Goal: Book appointment/travel/reservation

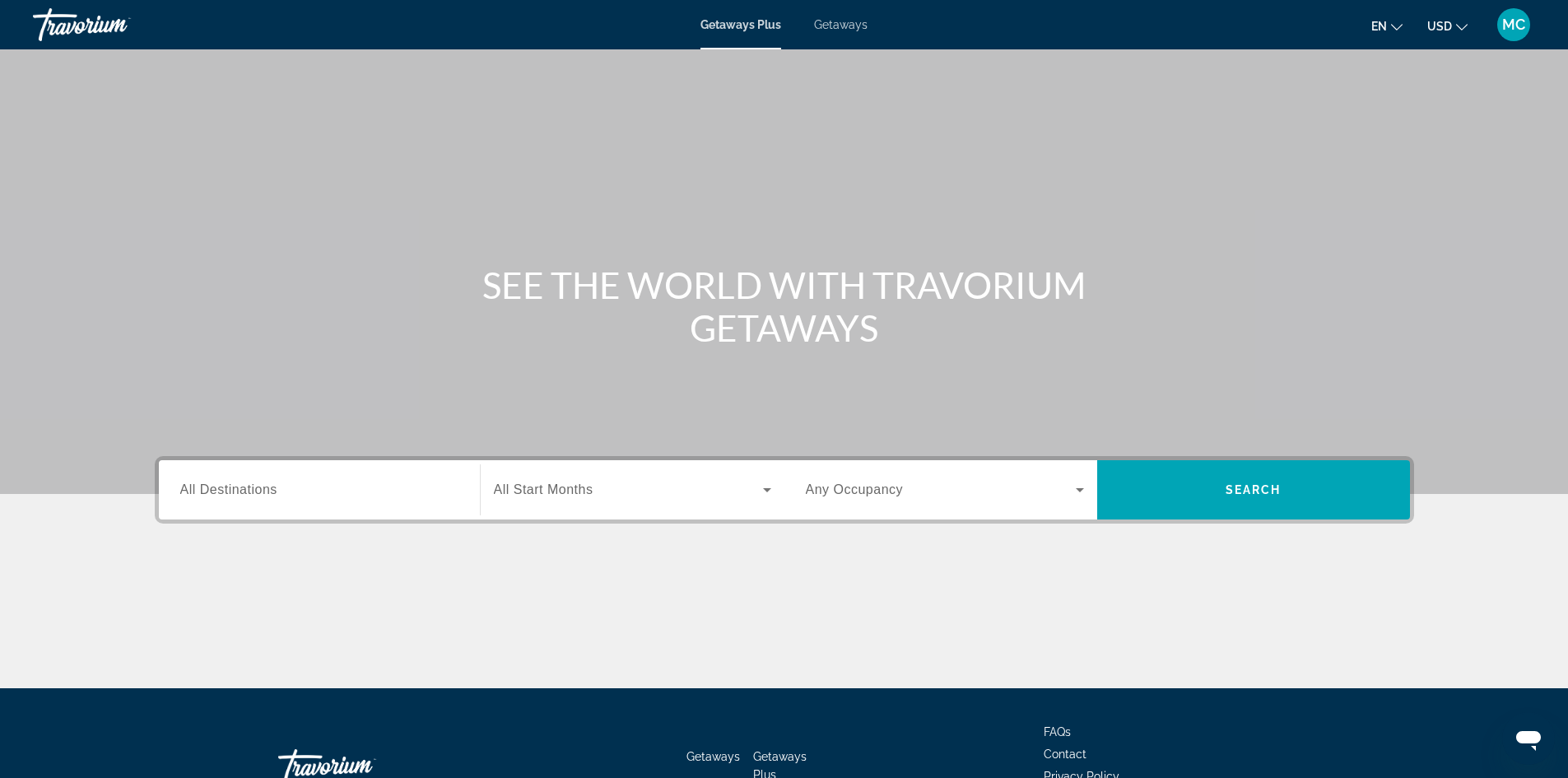
click at [564, 489] on span "All Start Months" at bounding box center [543, 489] width 99 height 14
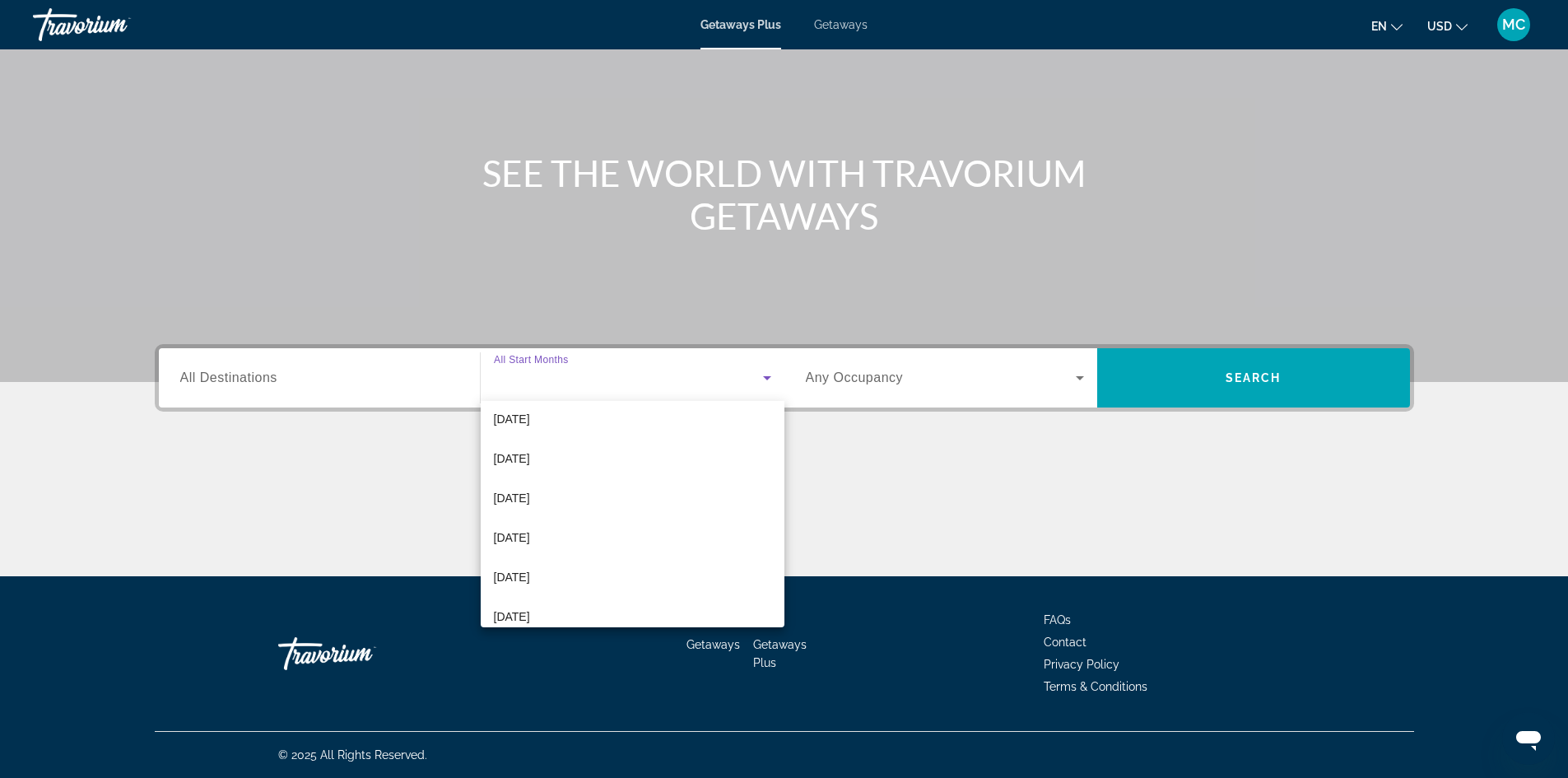
scroll to position [165, 0]
click at [526, 541] on span "[DATE]" at bounding box center [512, 539] width 37 height 20
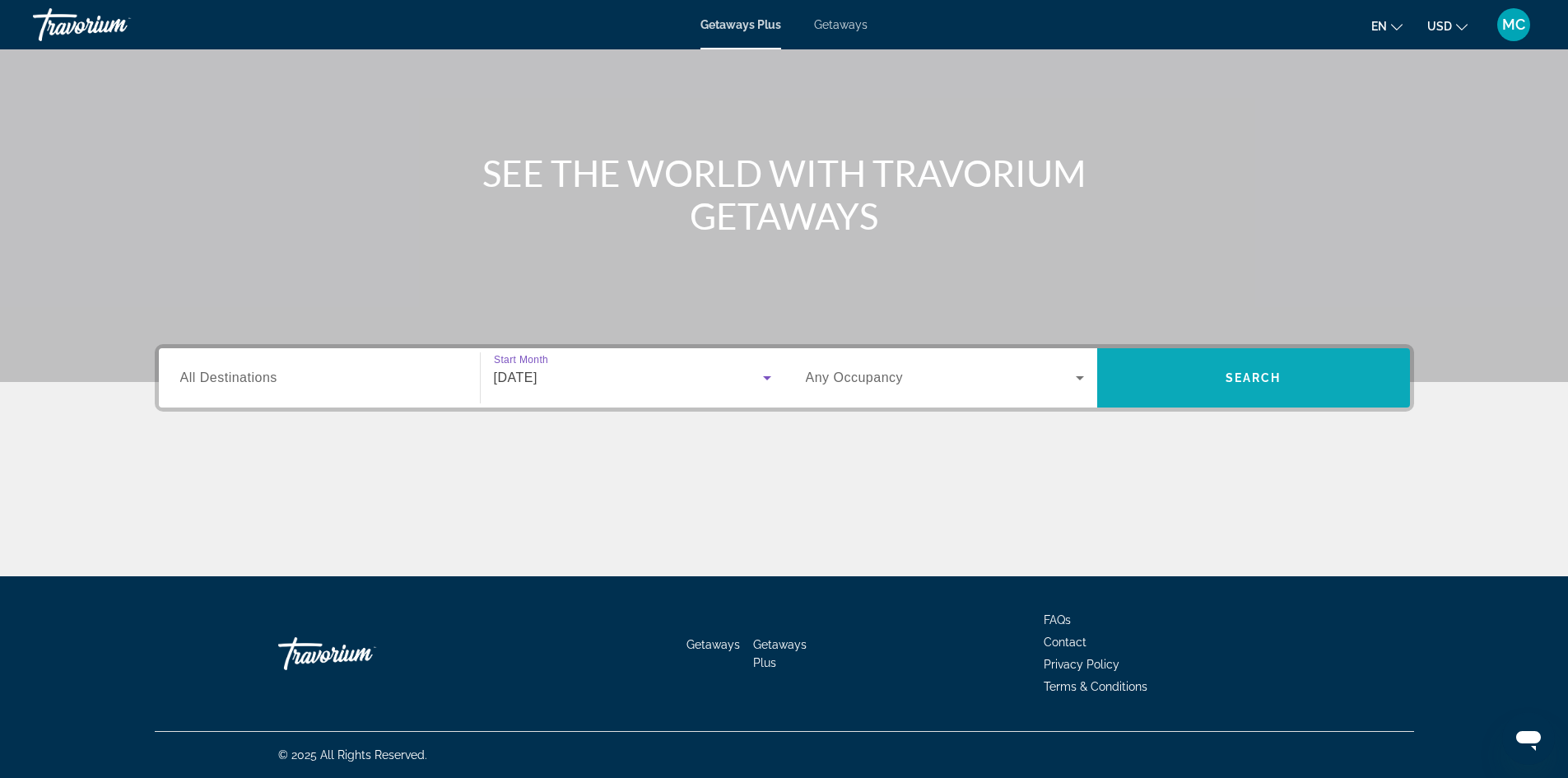
click at [1211, 375] on span "Search widget" at bounding box center [1254, 378] width 313 height 40
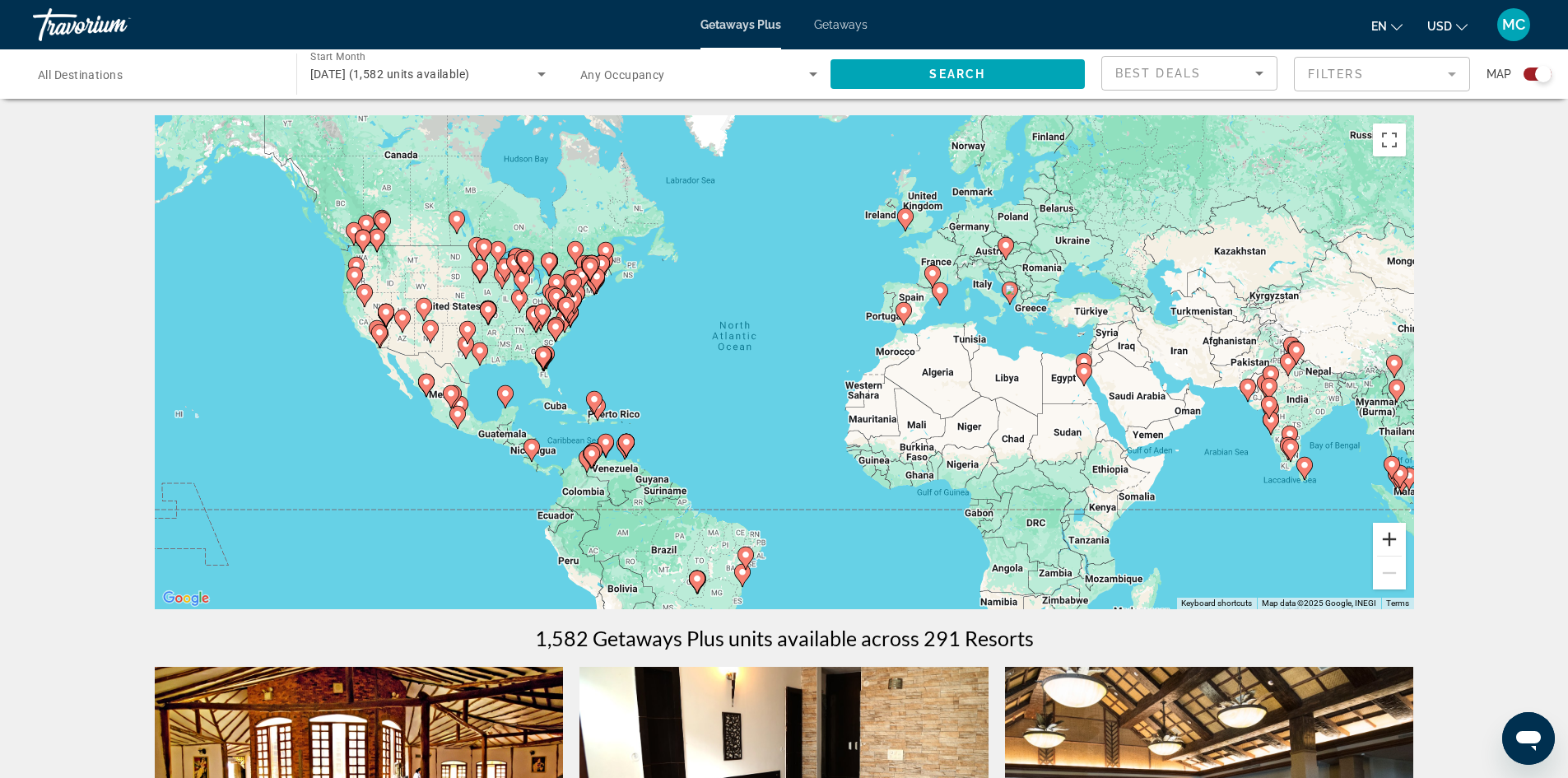
click at [1392, 532] on button "Zoom in" at bounding box center [1390, 539] width 33 height 33
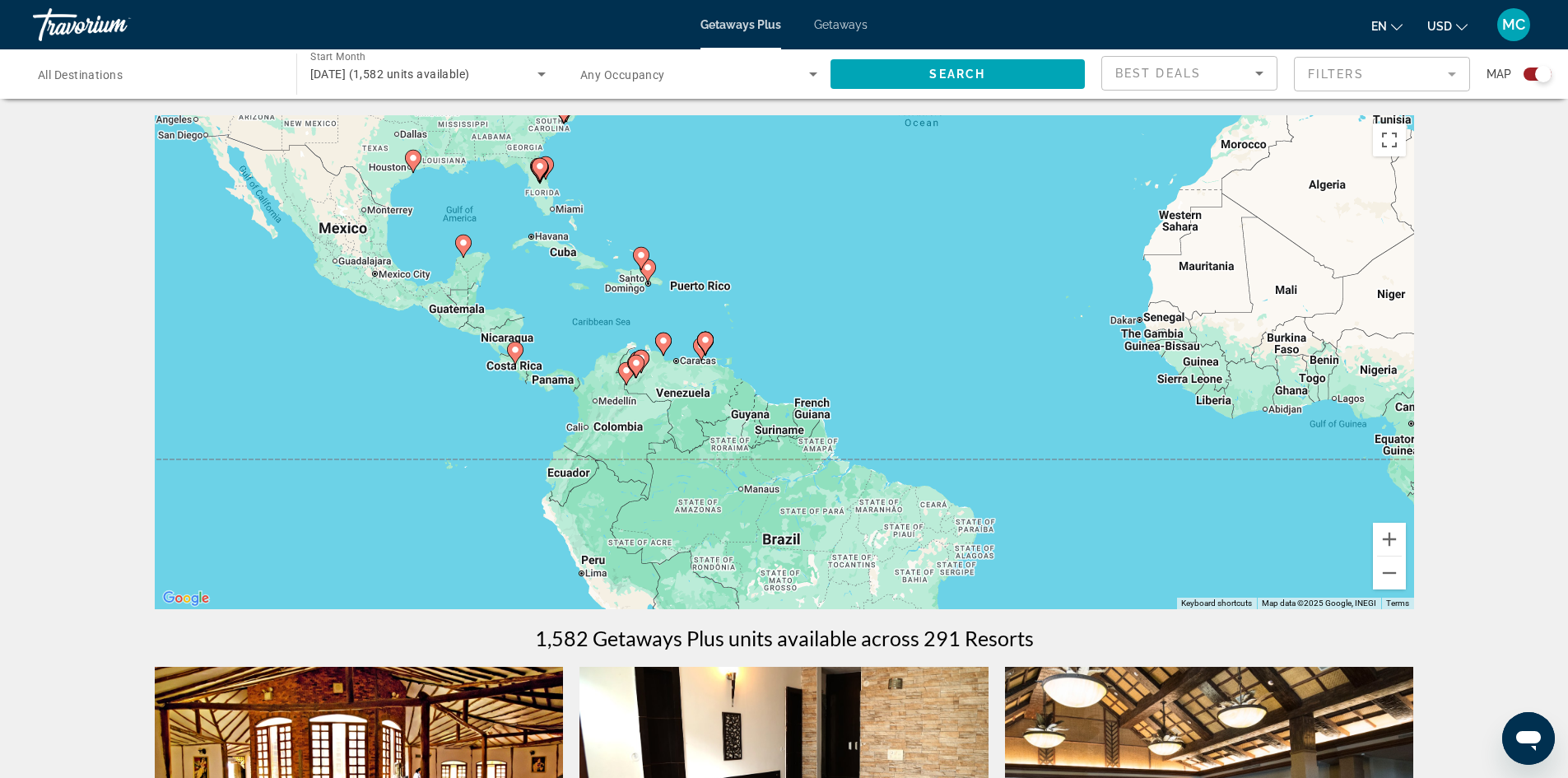
drag, startPoint x: 558, startPoint y: 369, endPoint x: 806, endPoint y: 157, distance: 326.3
click at [806, 157] on div "To activate drag with keyboard, press Alt + Enter. Once in keyboard drag state,…" at bounding box center [784, 363] width 1260 height 494
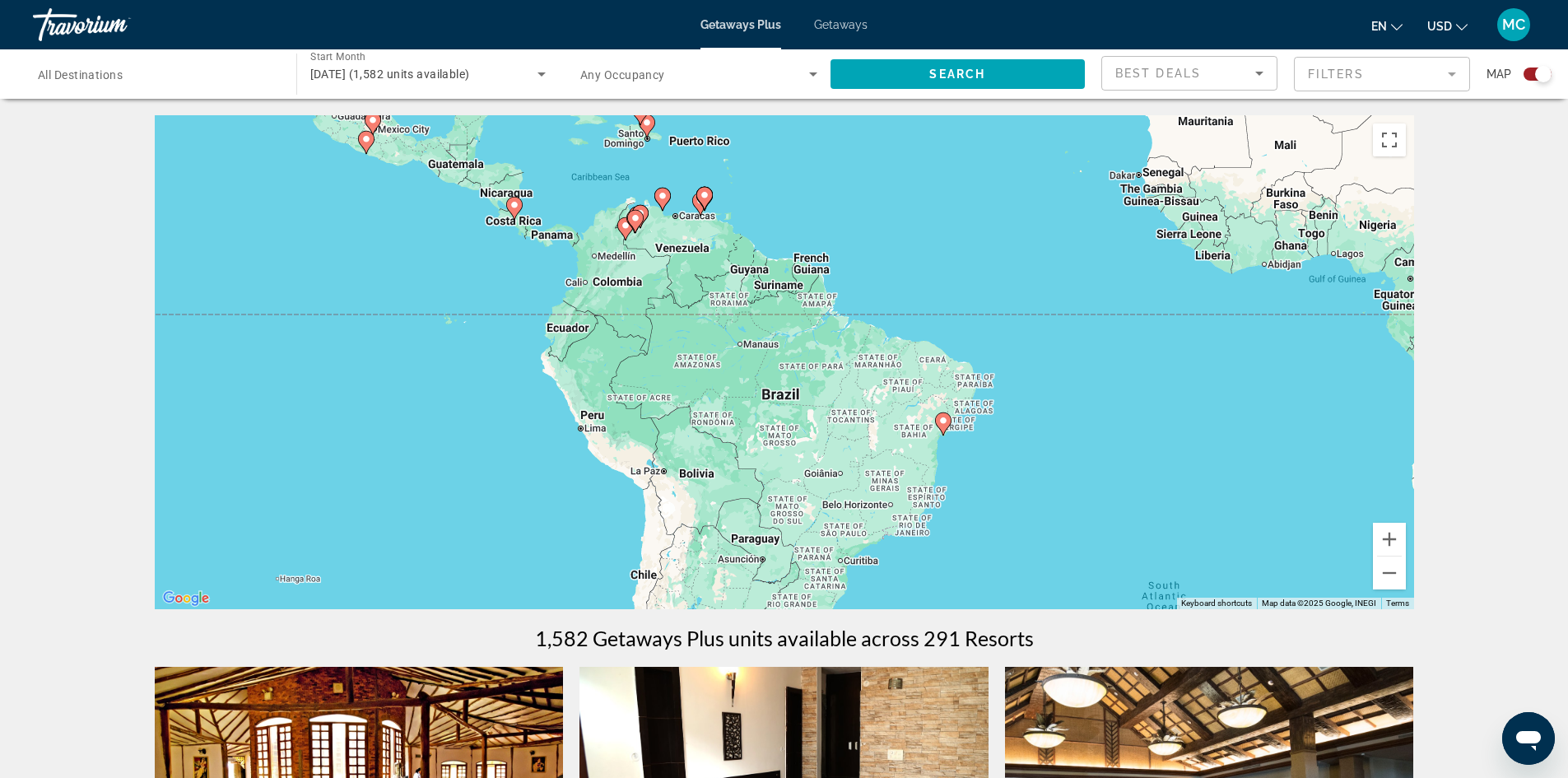
drag, startPoint x: 846, startPoint y: 296, endPoint x: 846, endPoint y: 146, distance: 150.0
click at [846, 146] on div "To activate drag with keyboard, press Alt + Enter. Once in keyboard drag state,…" at bounding box center [784, 363] width 1260 height 494
click at [1384, 541] on button "Zoom in" at bounding box center [1390, 539] width 33 height 33
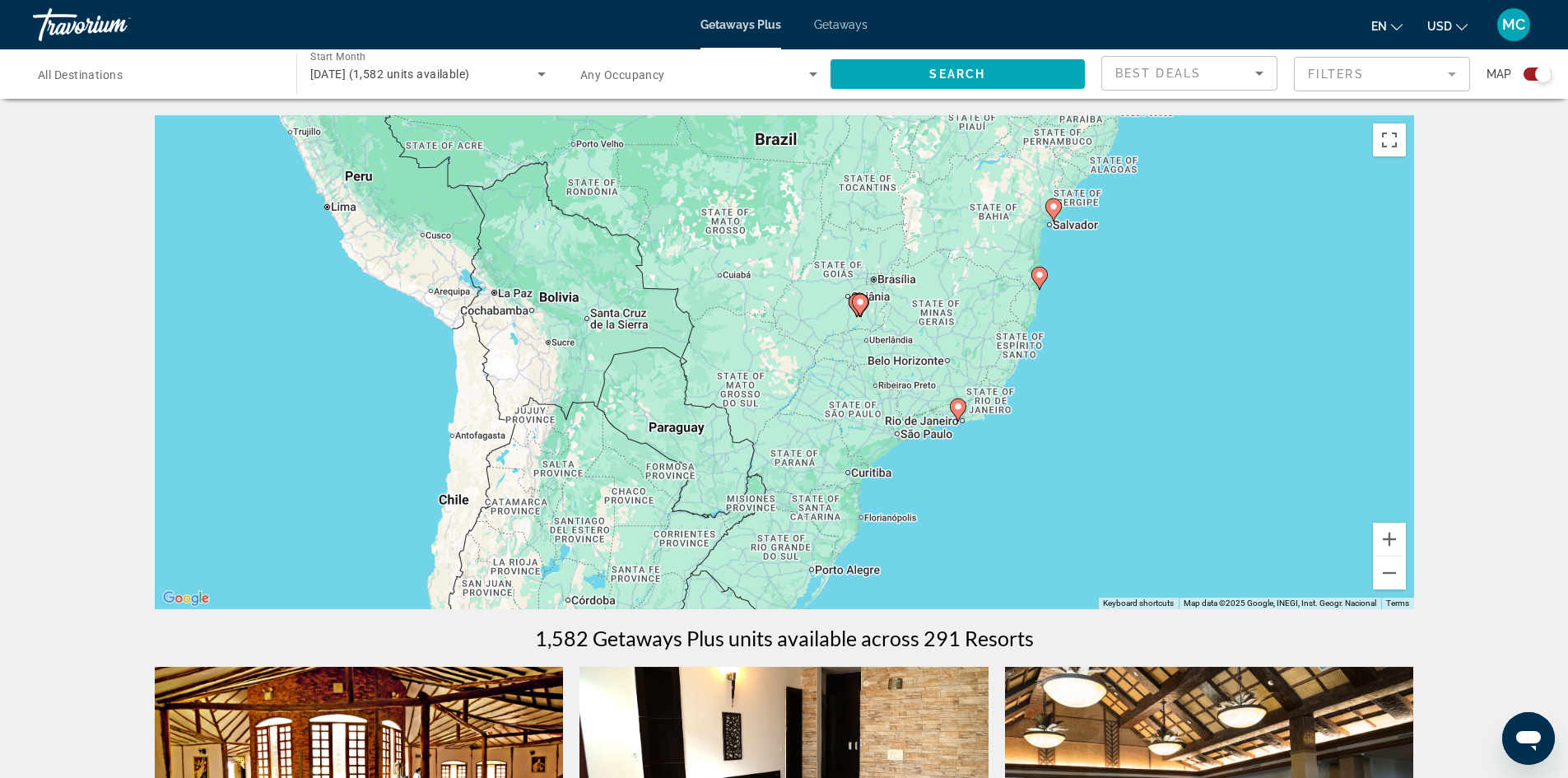
drag, startPoint x: 1094, startPoint y: 426, endPoint x: 1044, endPoint y: 137, distance: 293.3
click at [1044, 137] on div "To activate drag with keyboard, press Alt + Enter. Once in keyboard drag state,…" at bounding box center [784, 363] width 1260 height 494
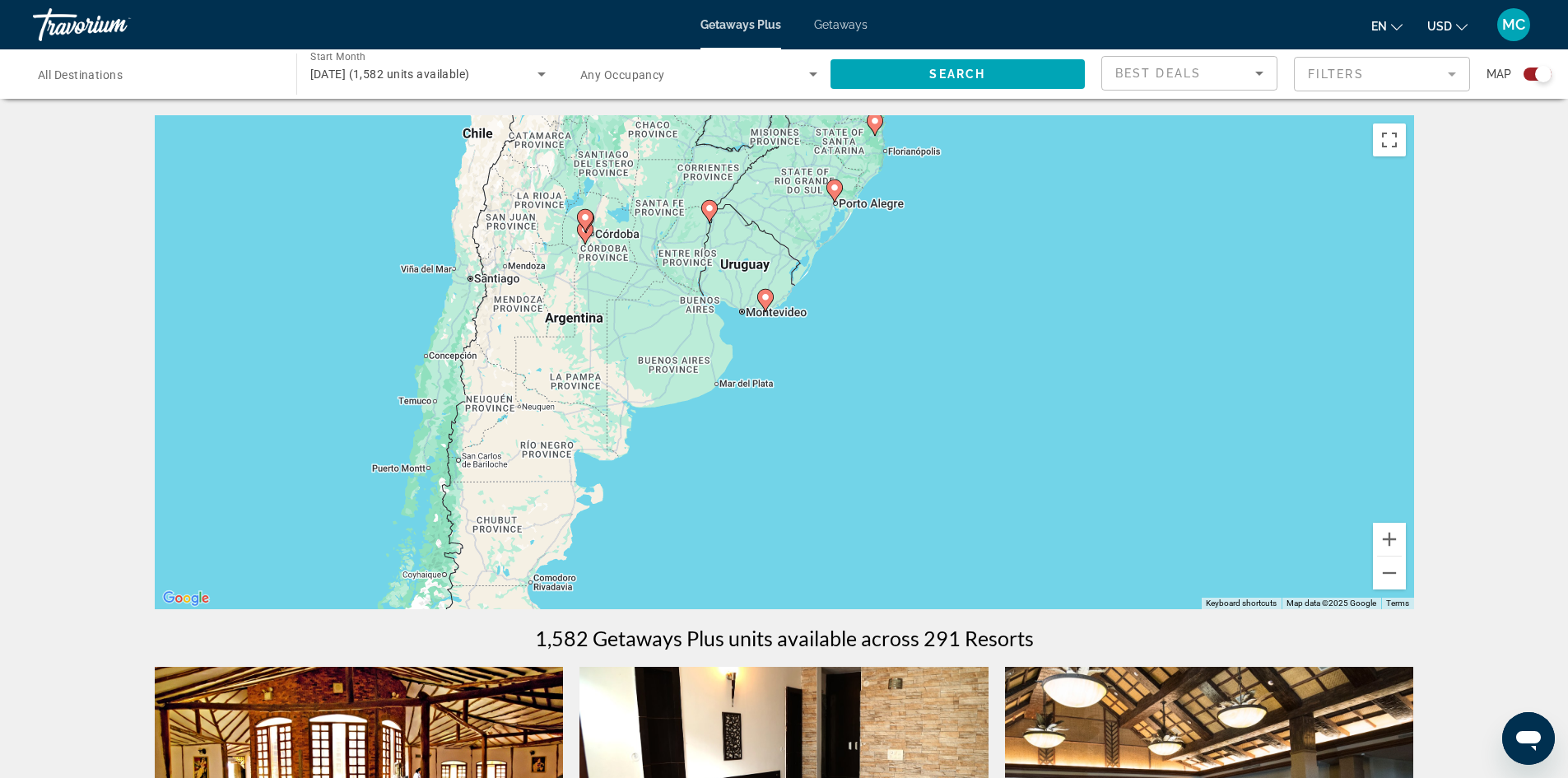
drag, startPoint x: 1227, startPoint y: 499, endPoint x: 1250, endPoint y: 128, distance: 371.7
click at [1250, 128] on div "To activate drag with keyboard, press Alt + Enter. Once in keyboard drag state,…" at bounding box center [784, 363] width 1260 height 494
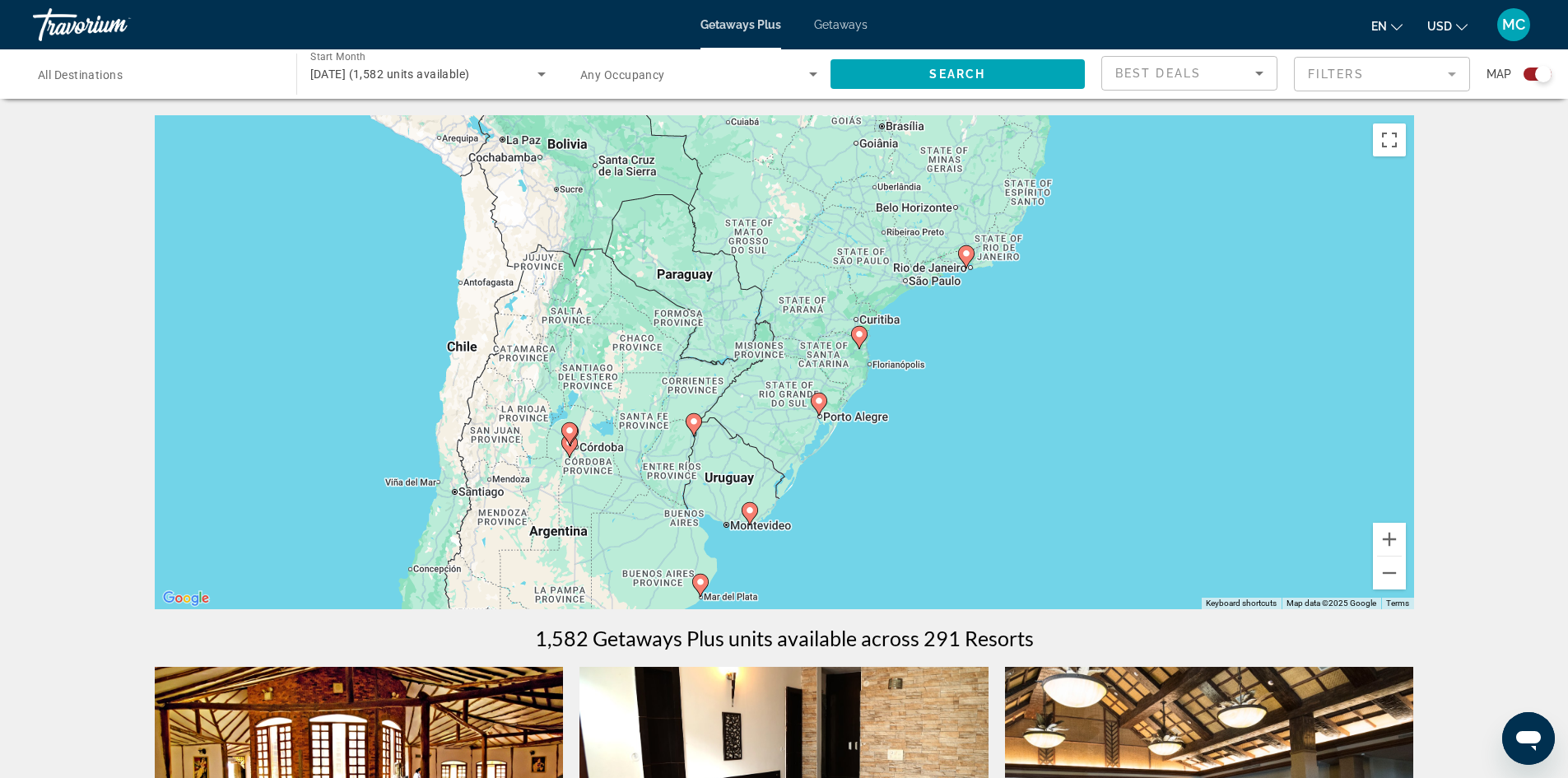
drag, startPoint x: 947, startPoint y: 250, endPoint x: 931, endPoint y: 466, distance: 216.6
click at [931, 466] on div "To activate drag with keyboard, press Alt + Enter. Once in keyboard drag state,…" at bounding box center [784, 363] width 1260 height 494
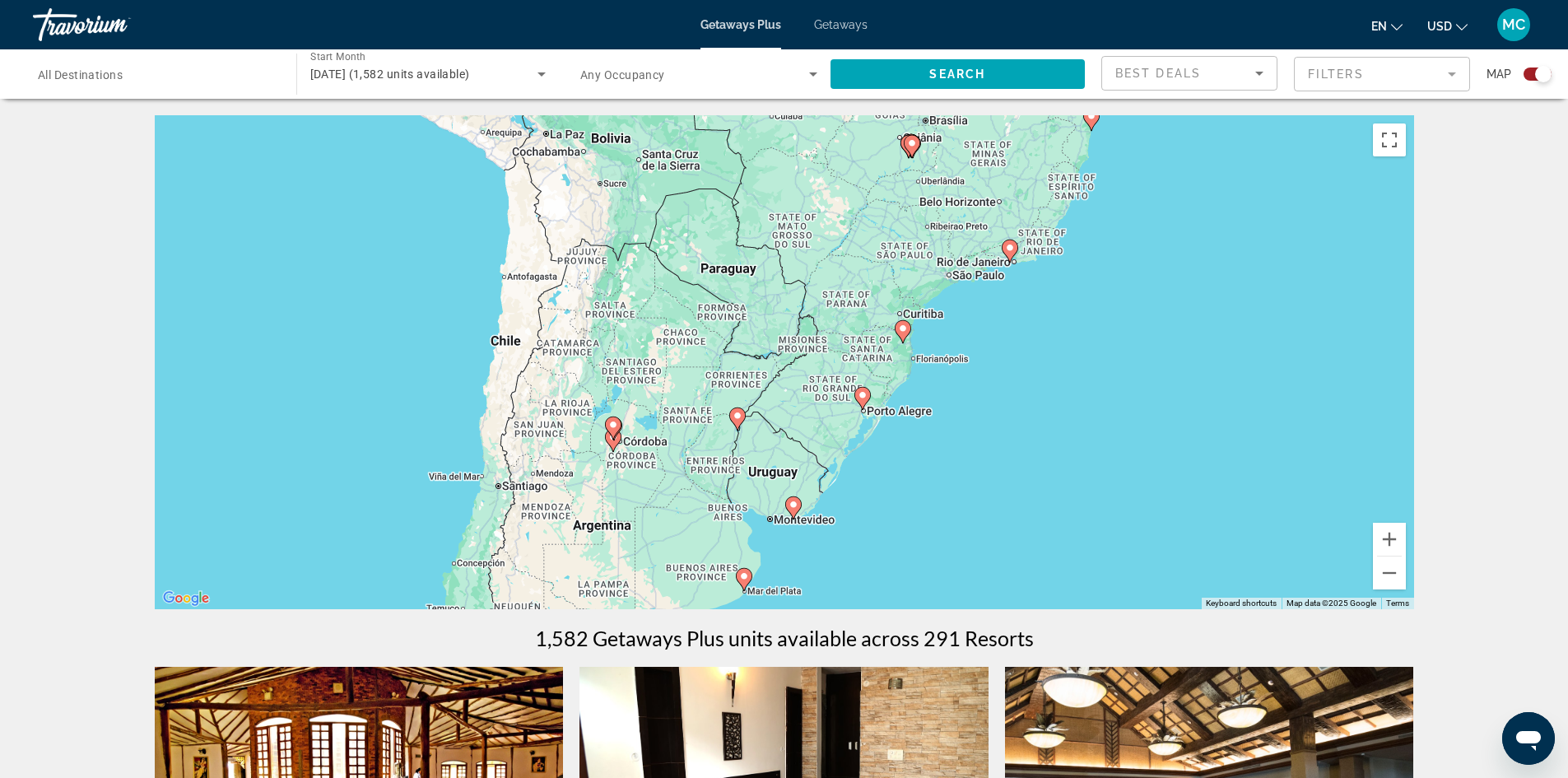
drag, startPoint x: 991, startPoint y: 351, endPoint x: 1034, endPoint y: 347, distance: 43.2
click at [1034, 347] on div "To activate drag with keyboard, press Alt + Enter. Once in keyboard drag state,…" at bounding box center [784, 363] width 1260 height 494
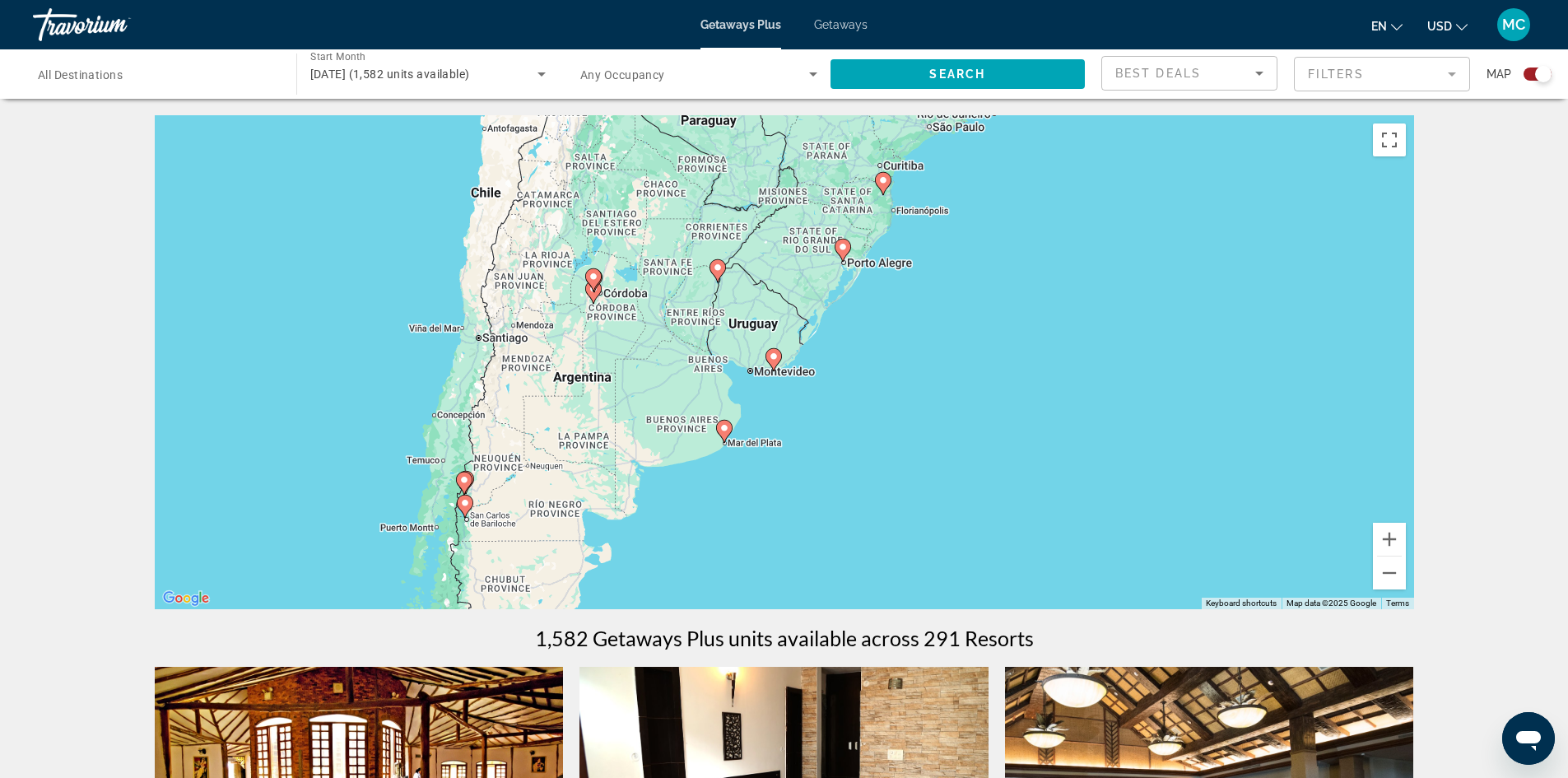
drag, startPoint x: 982, startPoint y: 529, endPoint x: 963, endPoint y: 370, distance: 160.1
click at [963, 370] on div "To activate drag with keyboard, press Alt + Enter. Once in keyboard drag state,…" at bounding box center [784, 363] width 1260 height 494
click at [773, 361] on image "Main content" at bounding box center [774, 357] width 10 height 10
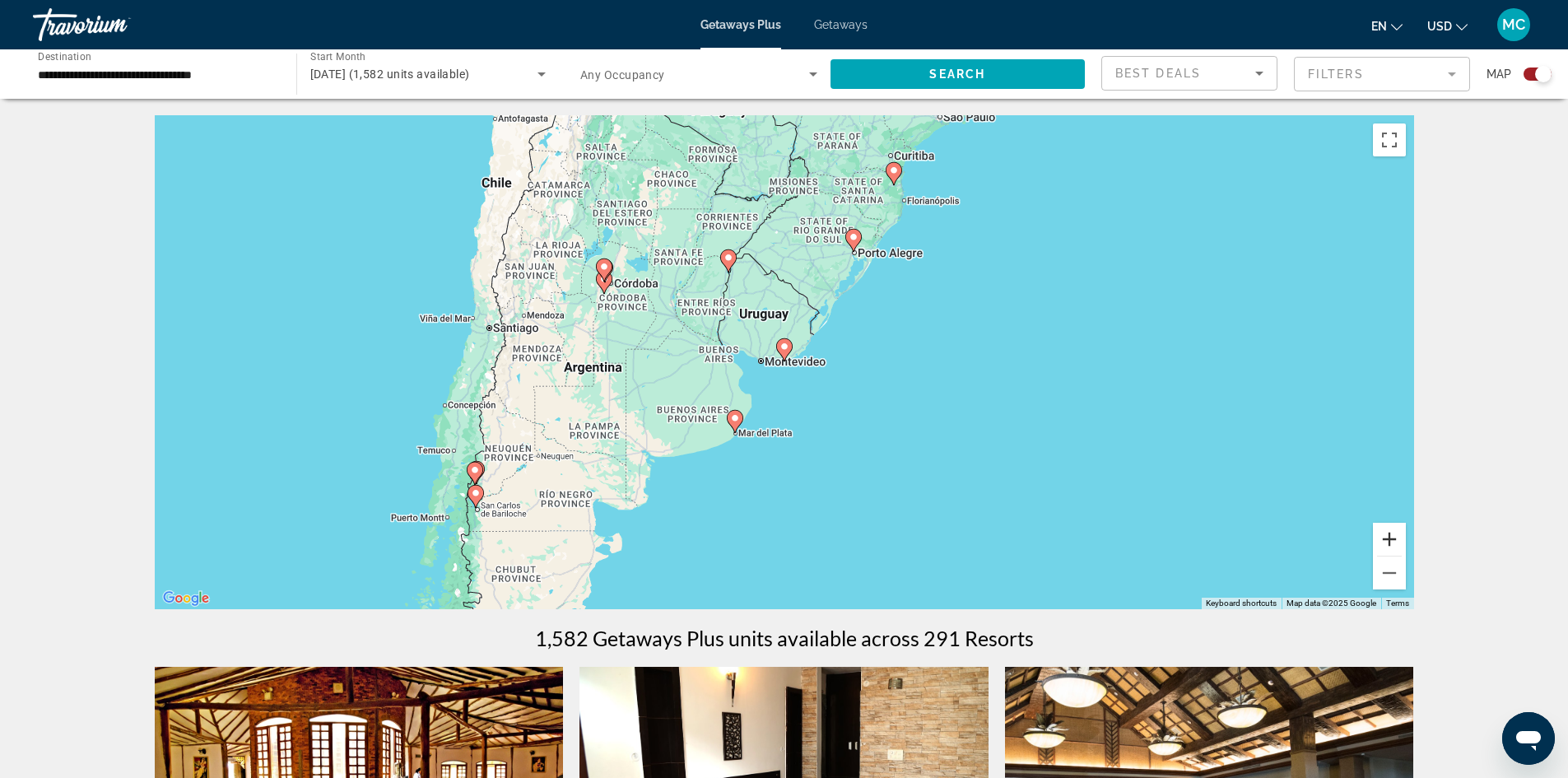
click at [1383, 537] on button "Zoom in" at bounding box center [1390, 539] width 33 height 33
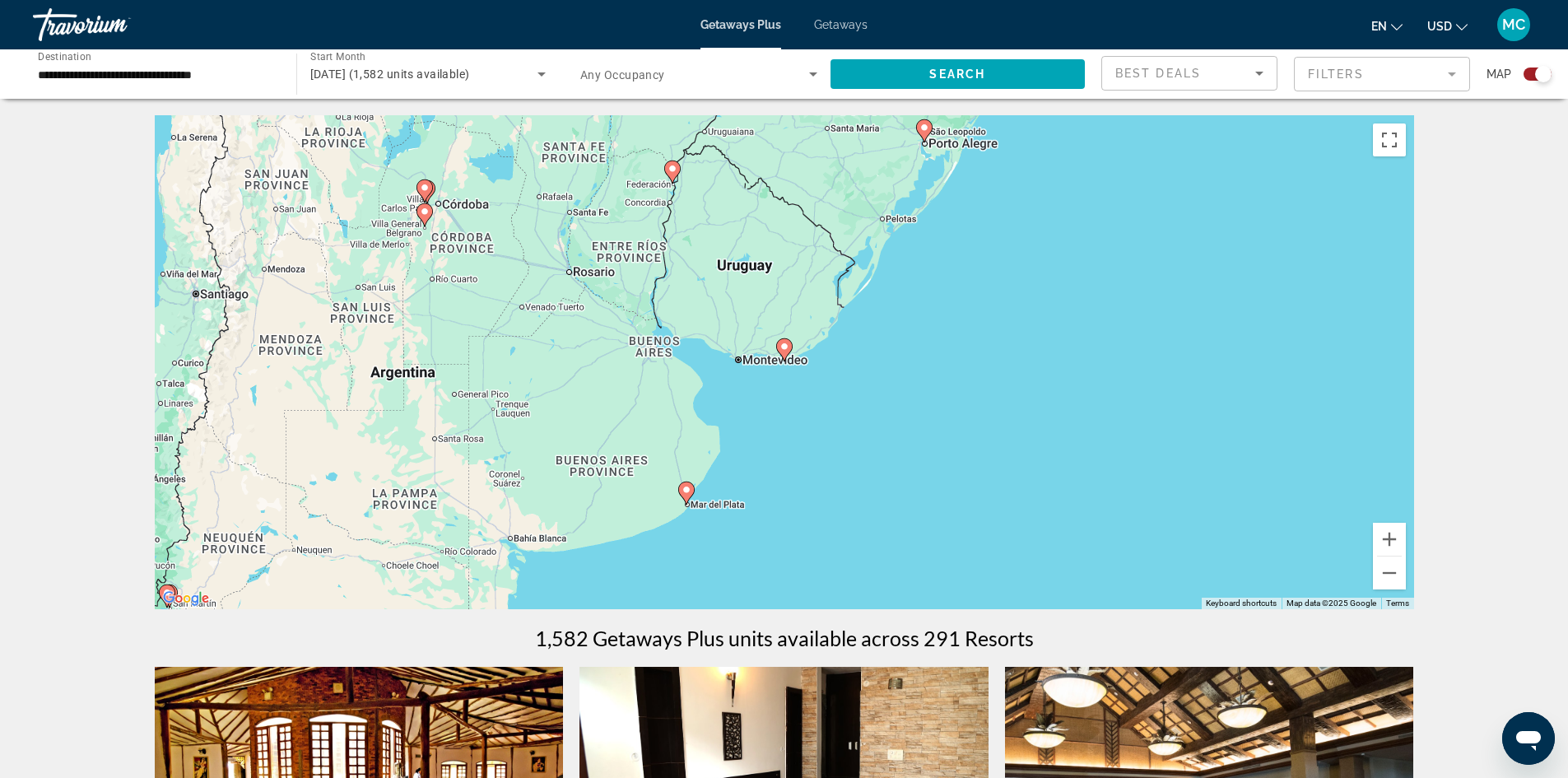
click at [784, 344] on image "Main content" at bounding box center [784, 347] width 10 height 10
type input "**********"
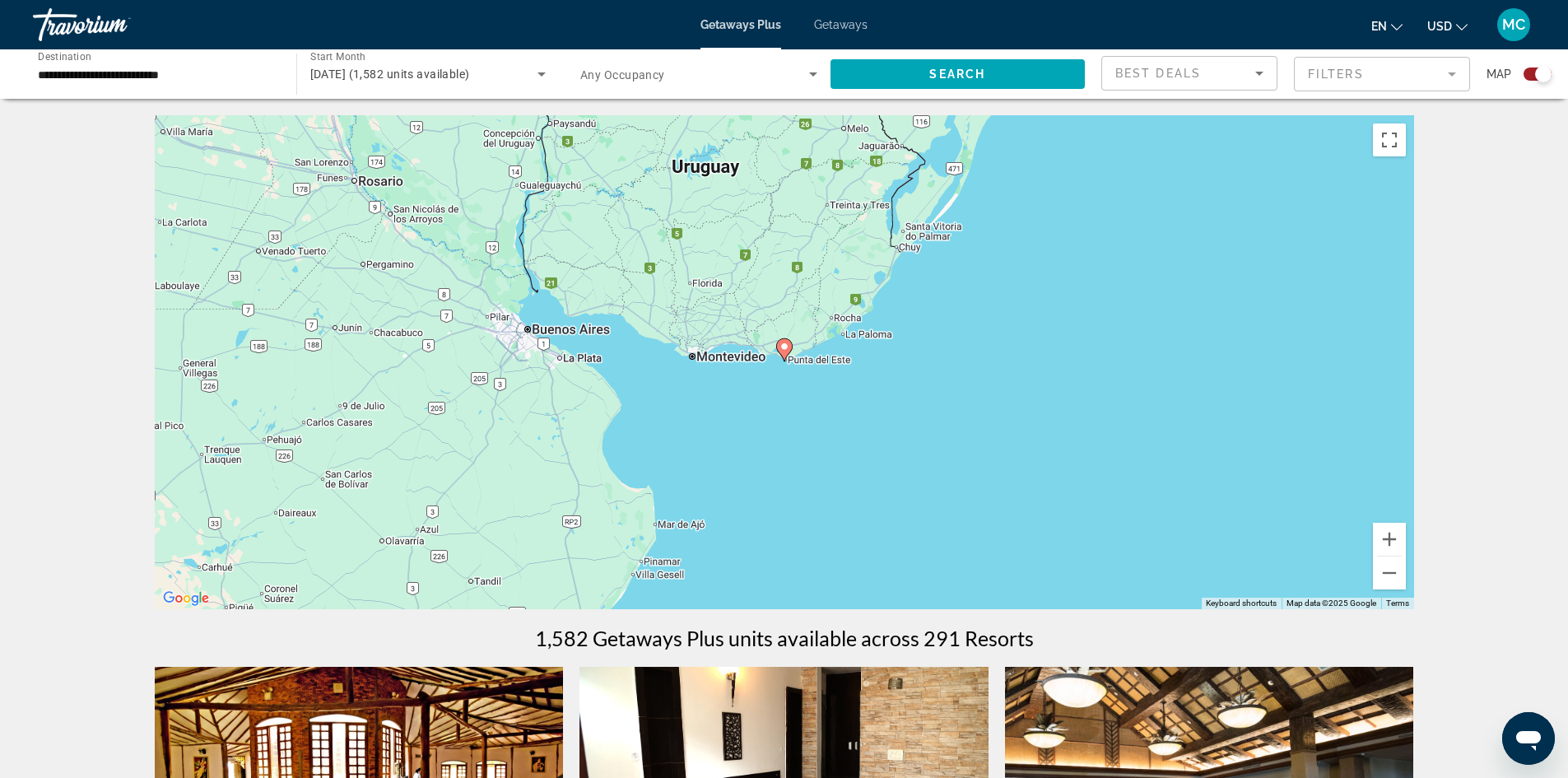
click at [784, 347] on image "Main content" at bounding box center [784, 347] width 10 height 10
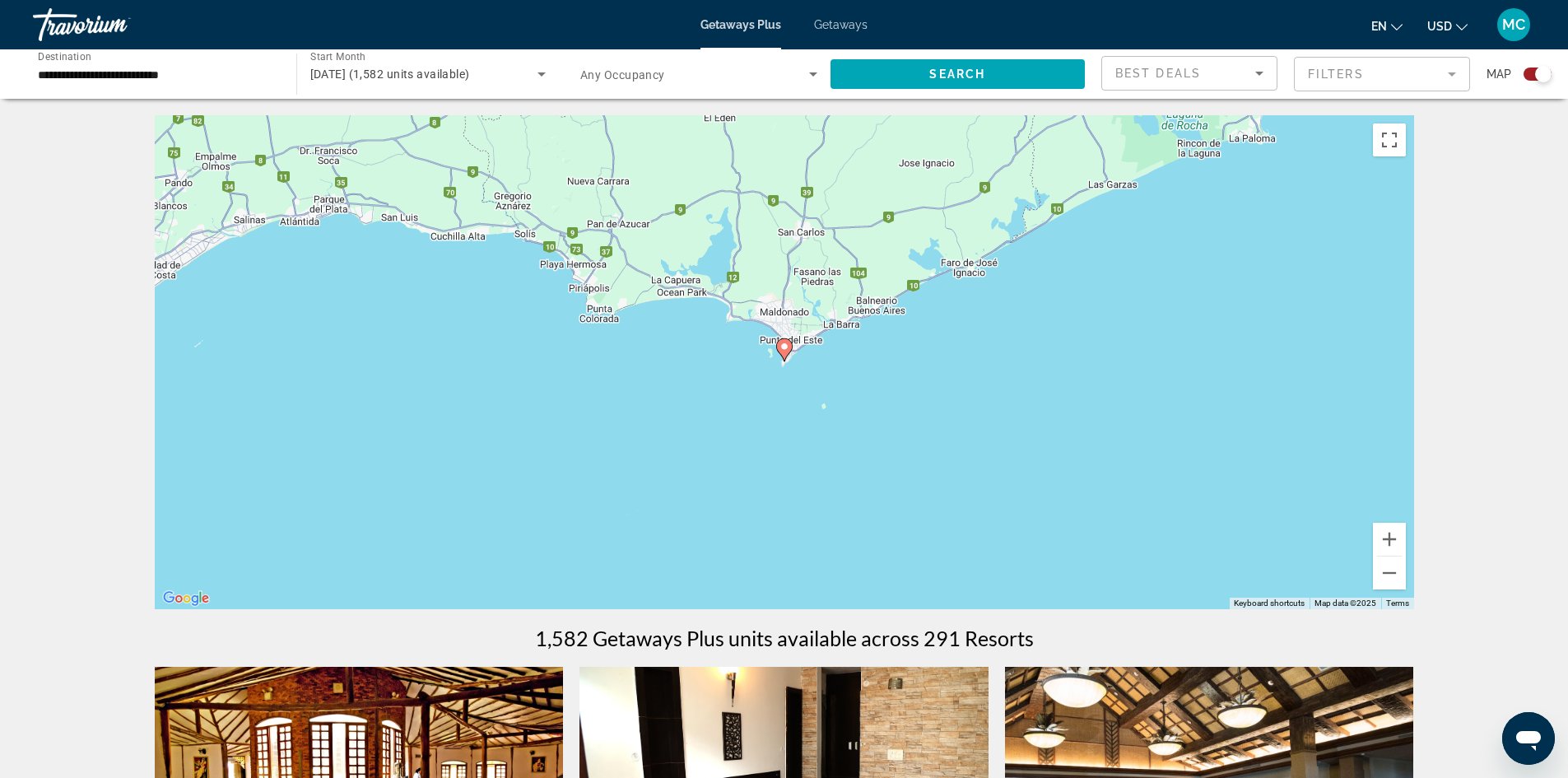
click at [784, 347] on image "Main content" at bounding box center [784, 347] width 10 height 10
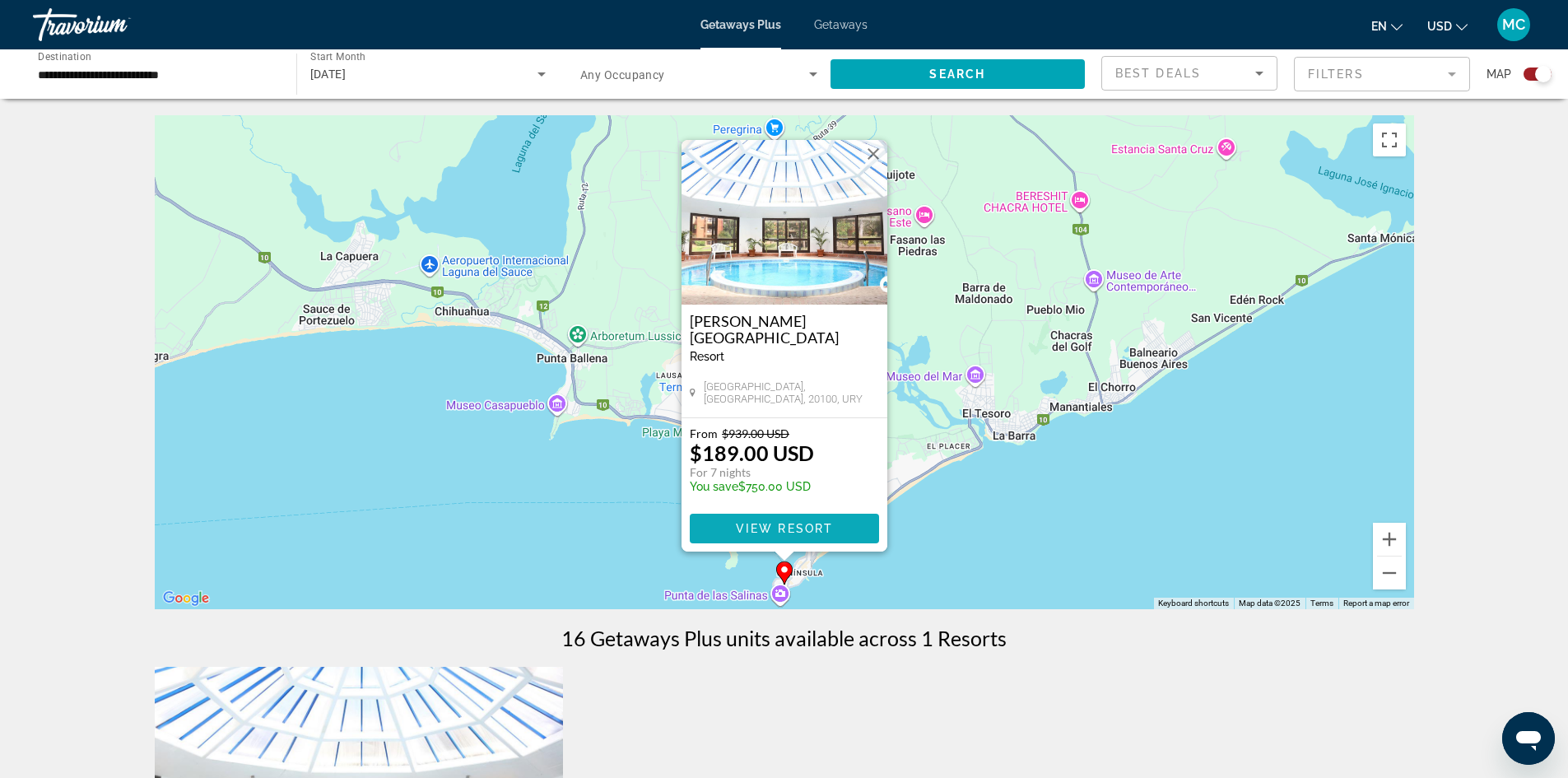
click at [753, 527] on span "View Resort" at bounding box center [784, 529] width 97 height 14
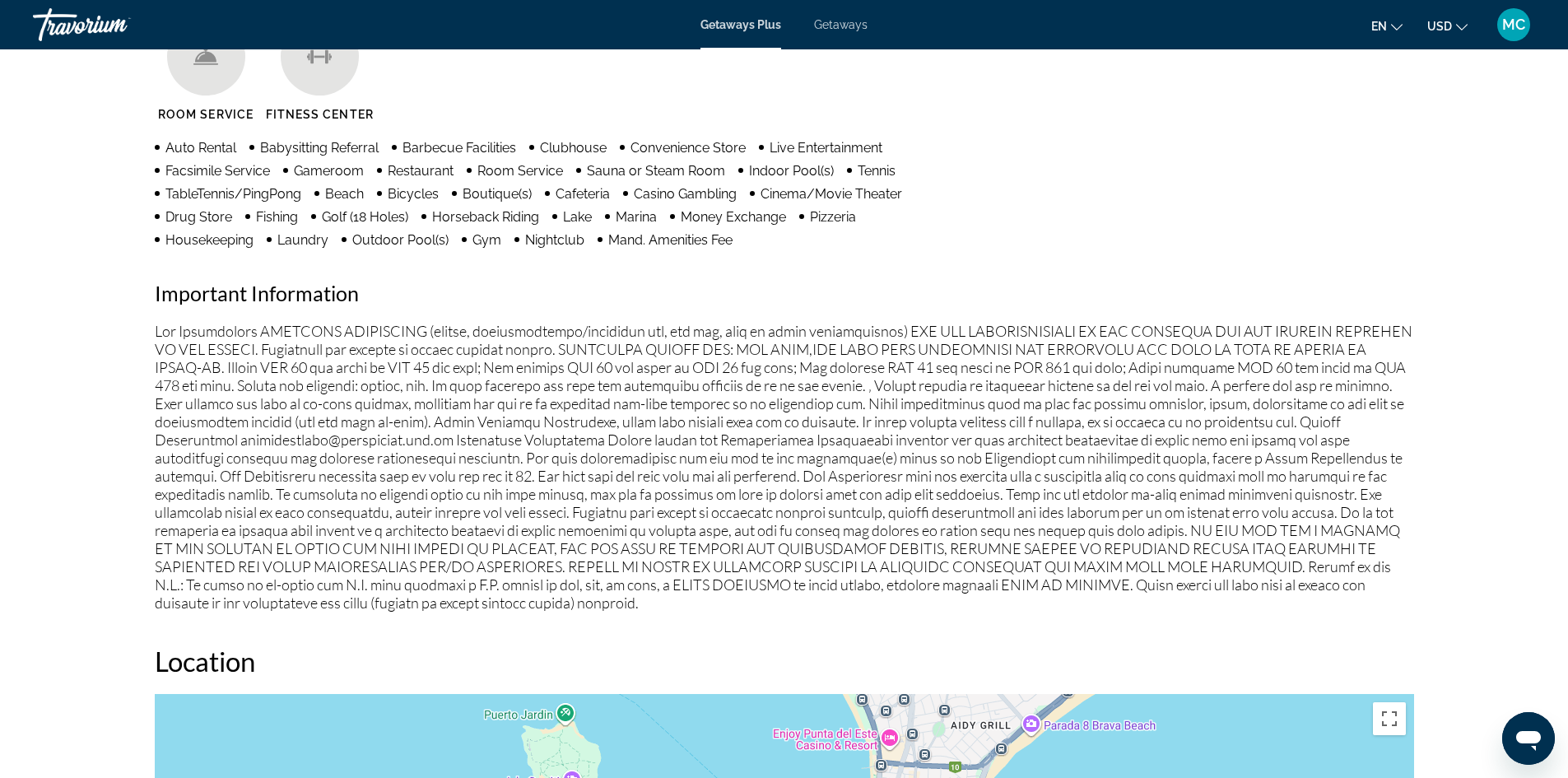
scroll to position [1236, 0]
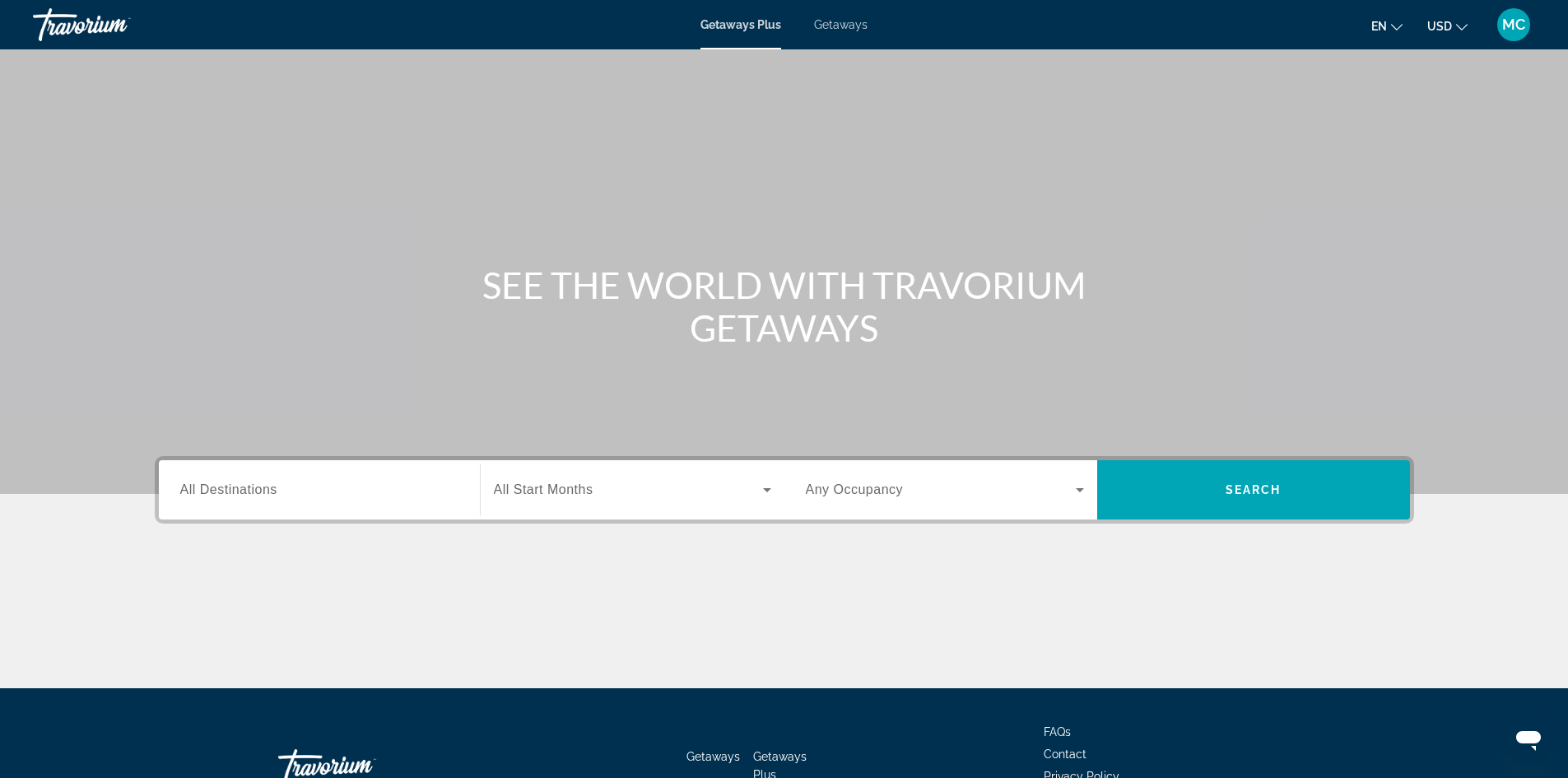
click at [542, 491] on span "All Start Months" at bounding box center [543, 489] width 99 height 14
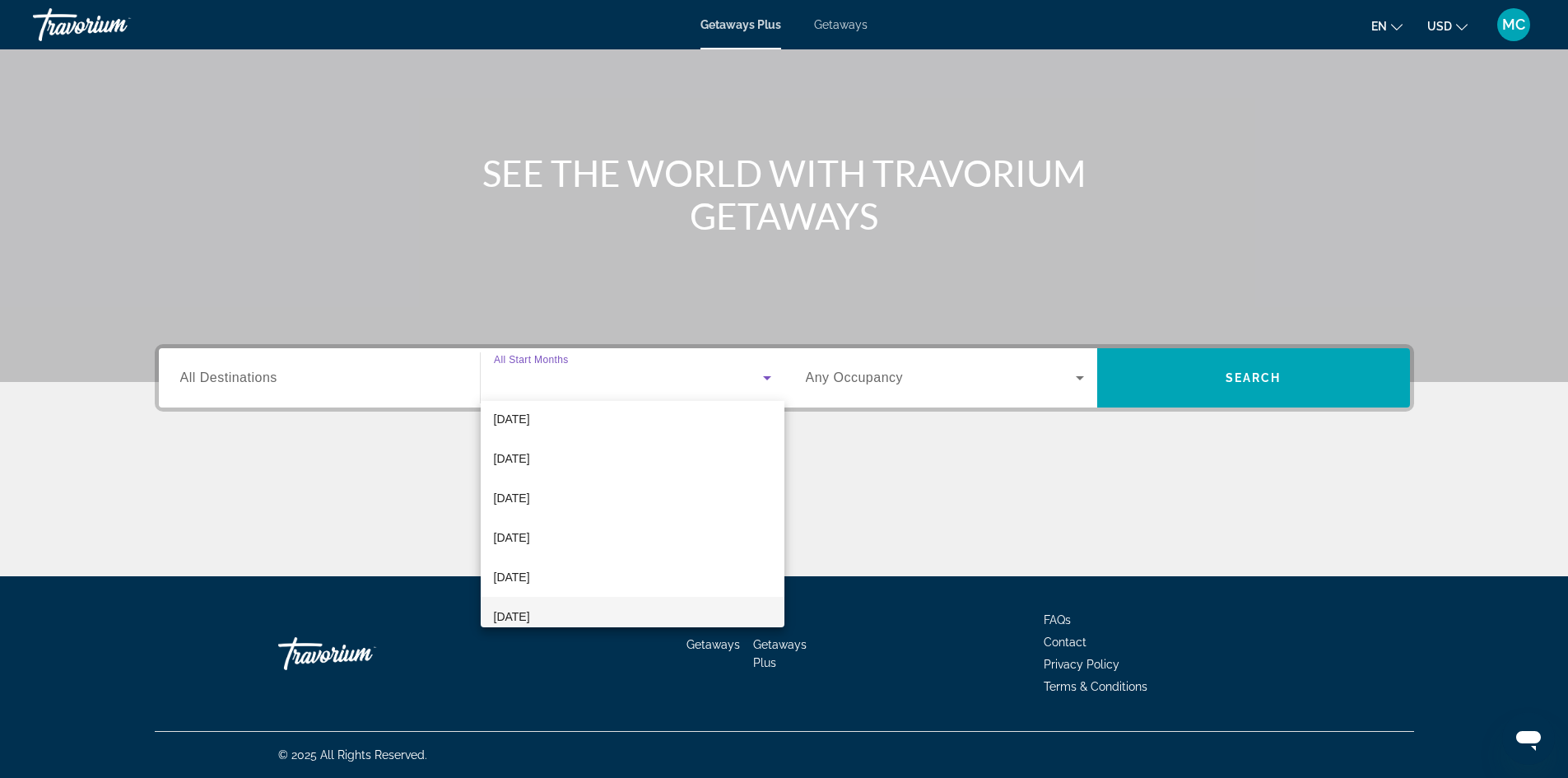
scroll to position [165, 0]
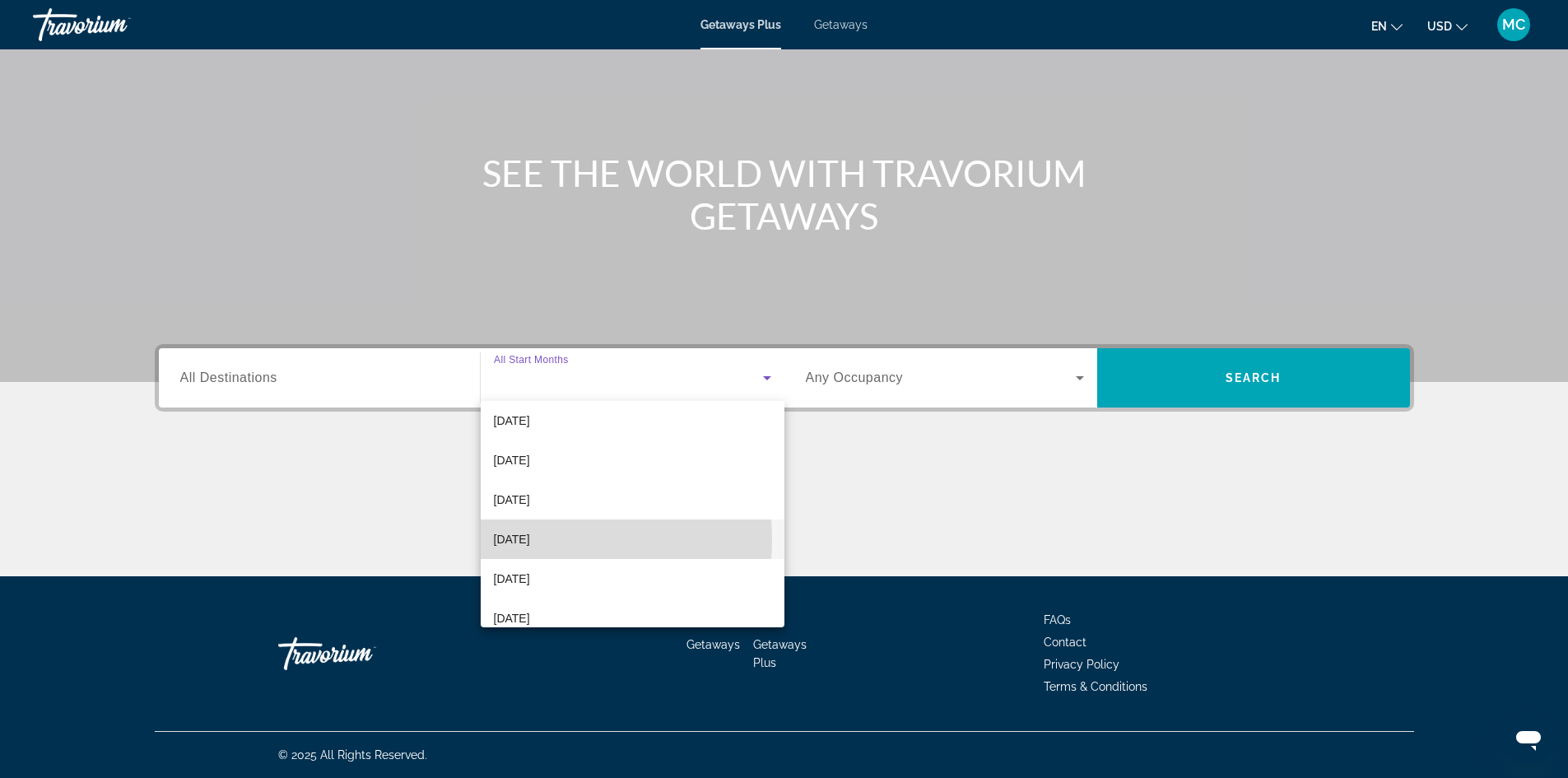
click at [515, 538] on span "[DATE]" at bounding box center [512, 539] width 37 height 20
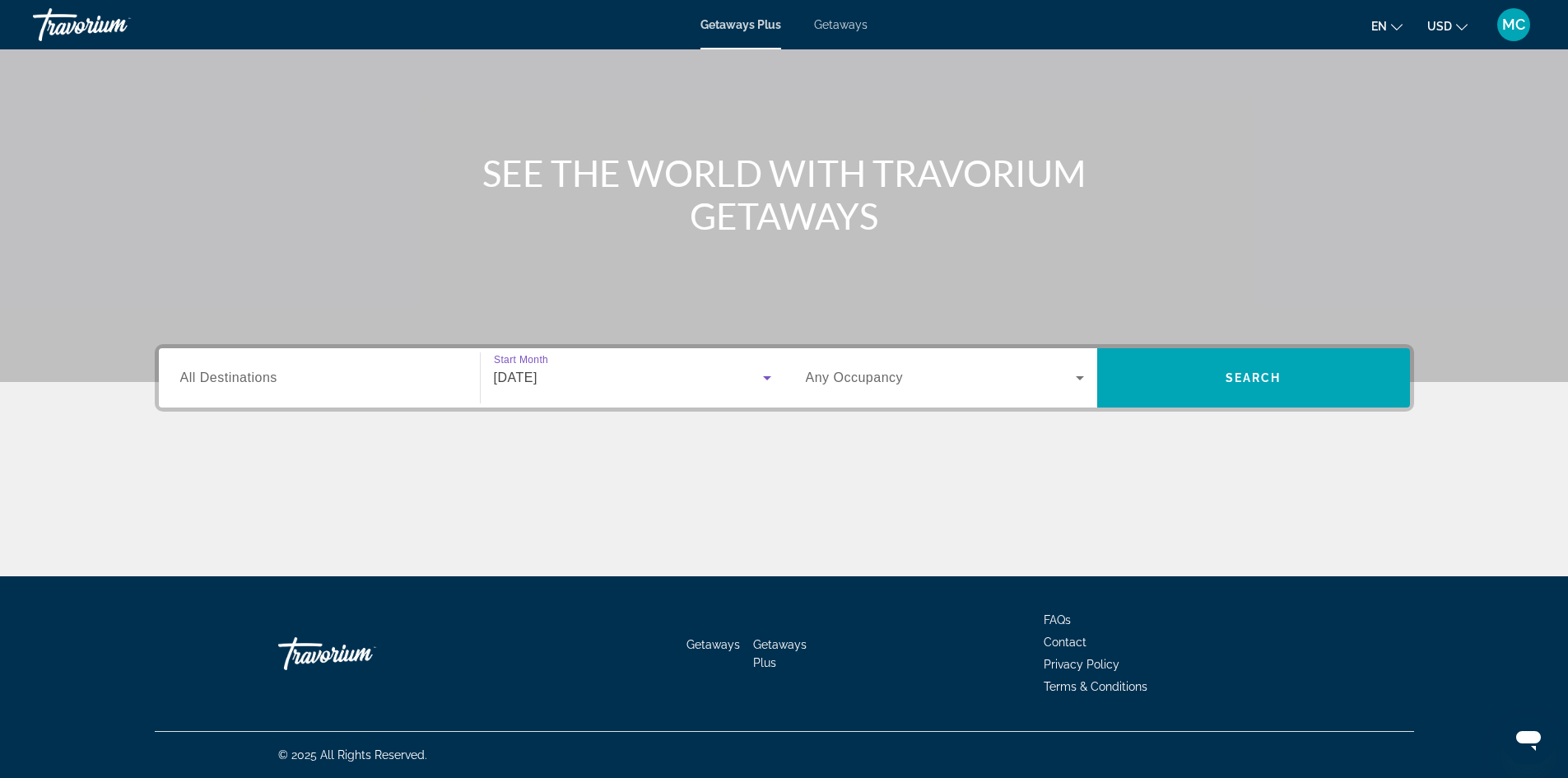
click at [520, 377] on span "March 2026" at bounding box center [515, 377] width 43 height 14
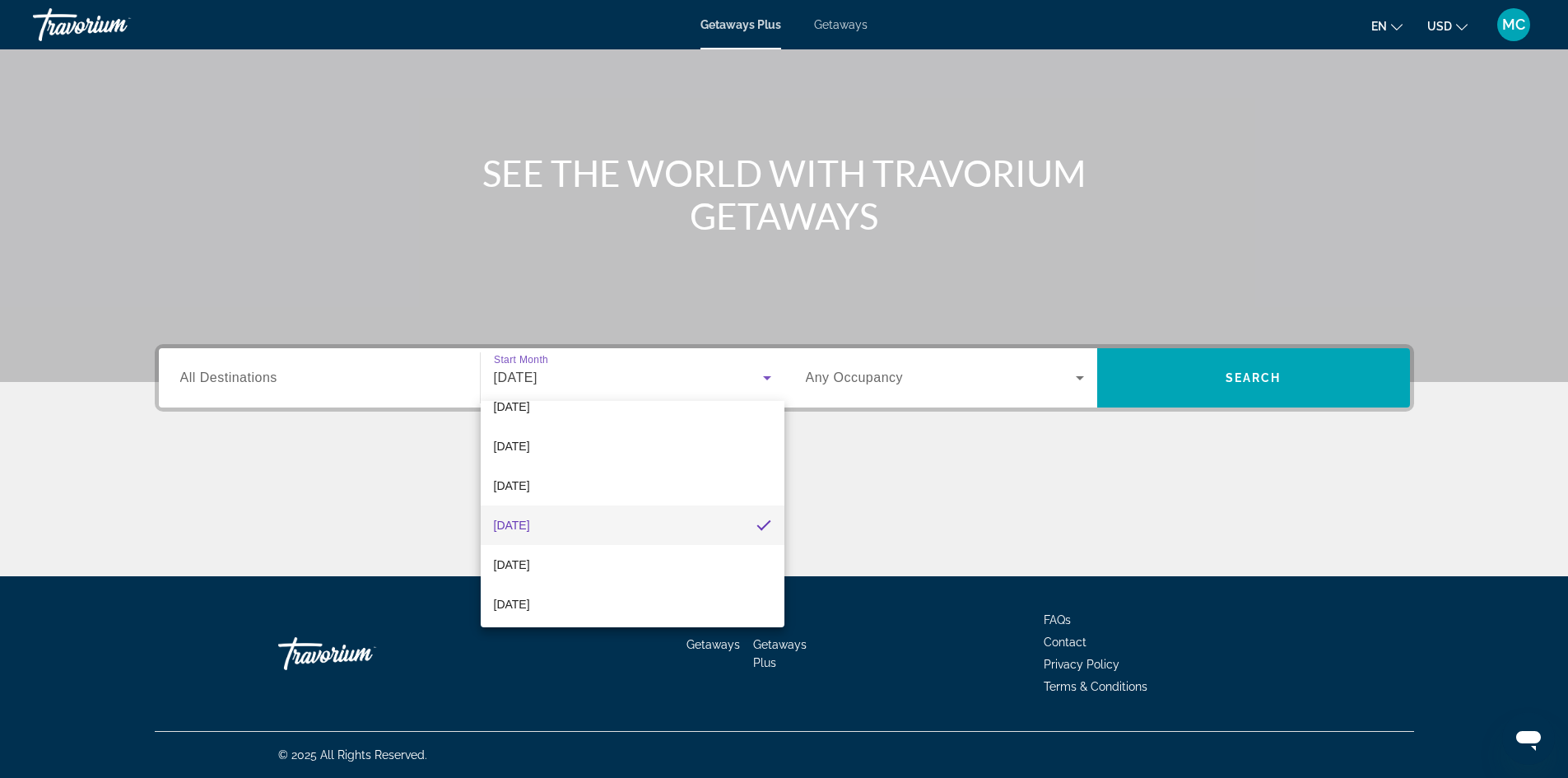
scroll to position [261, 0]
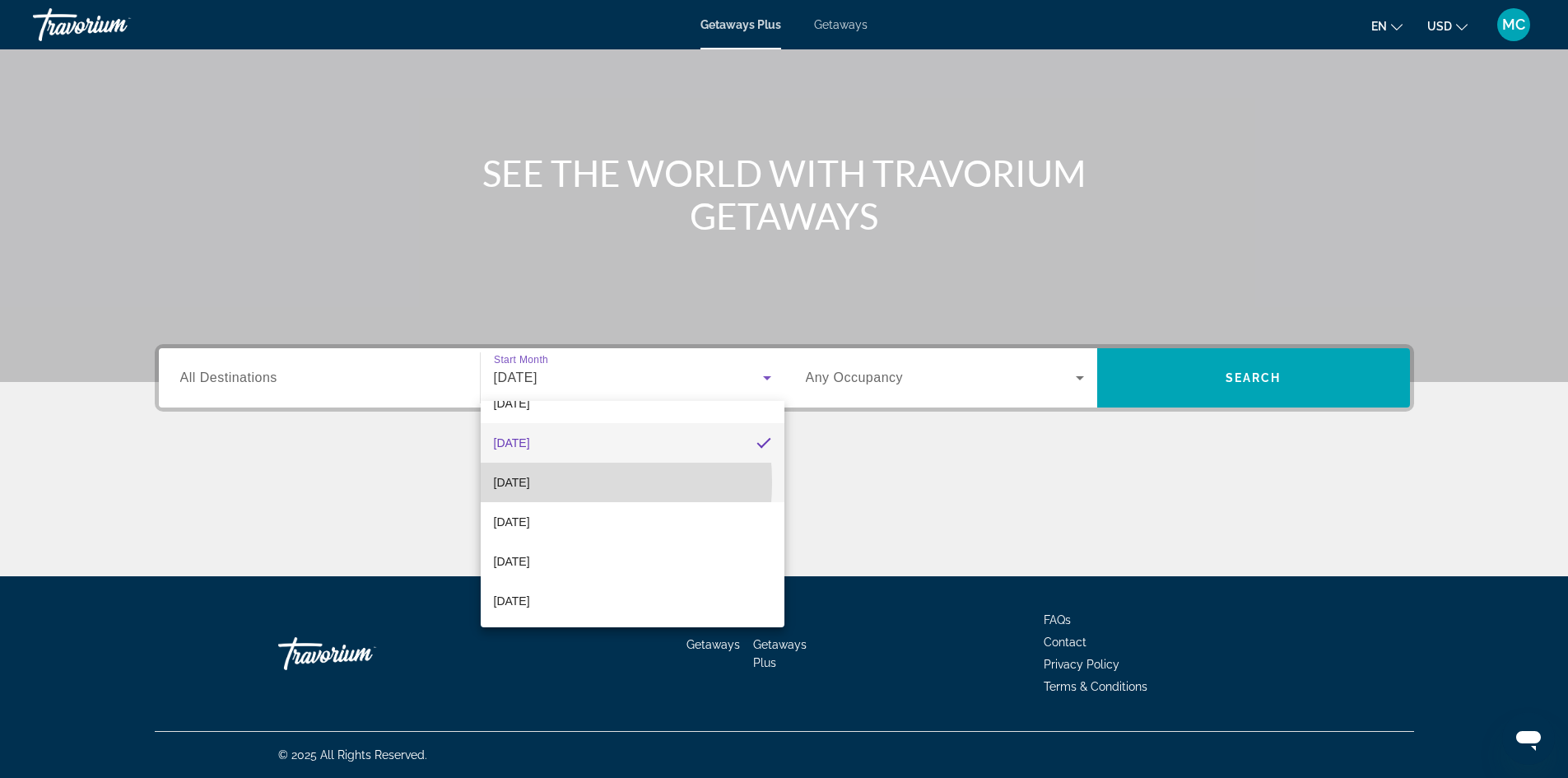
click at [513, 482] on span "April 2026" at bounding box center [512, 482] width 37 height 20
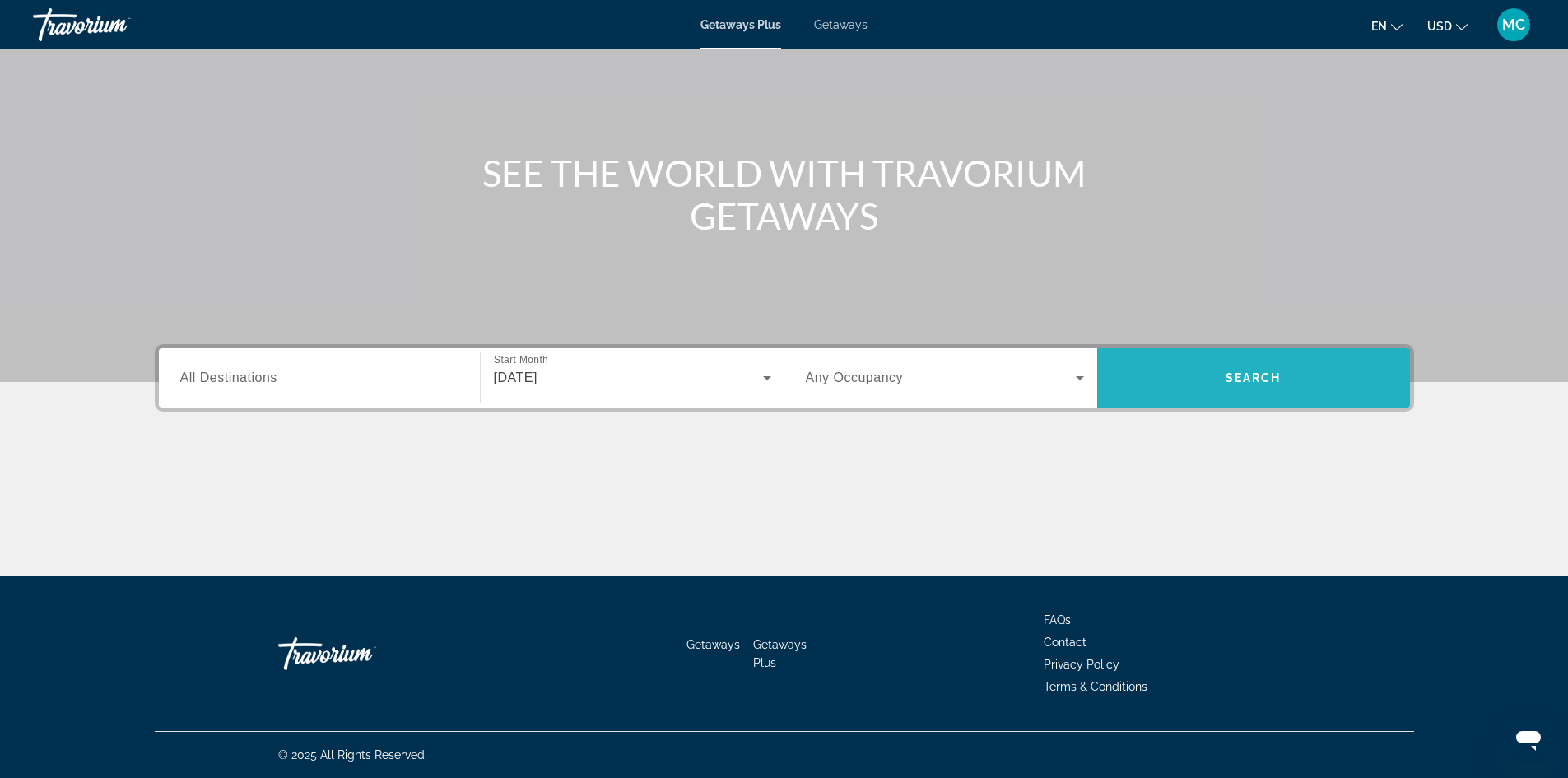
click at [1246, 381] on span "Search" at bounding box center [1254, 378] width 56 height 14
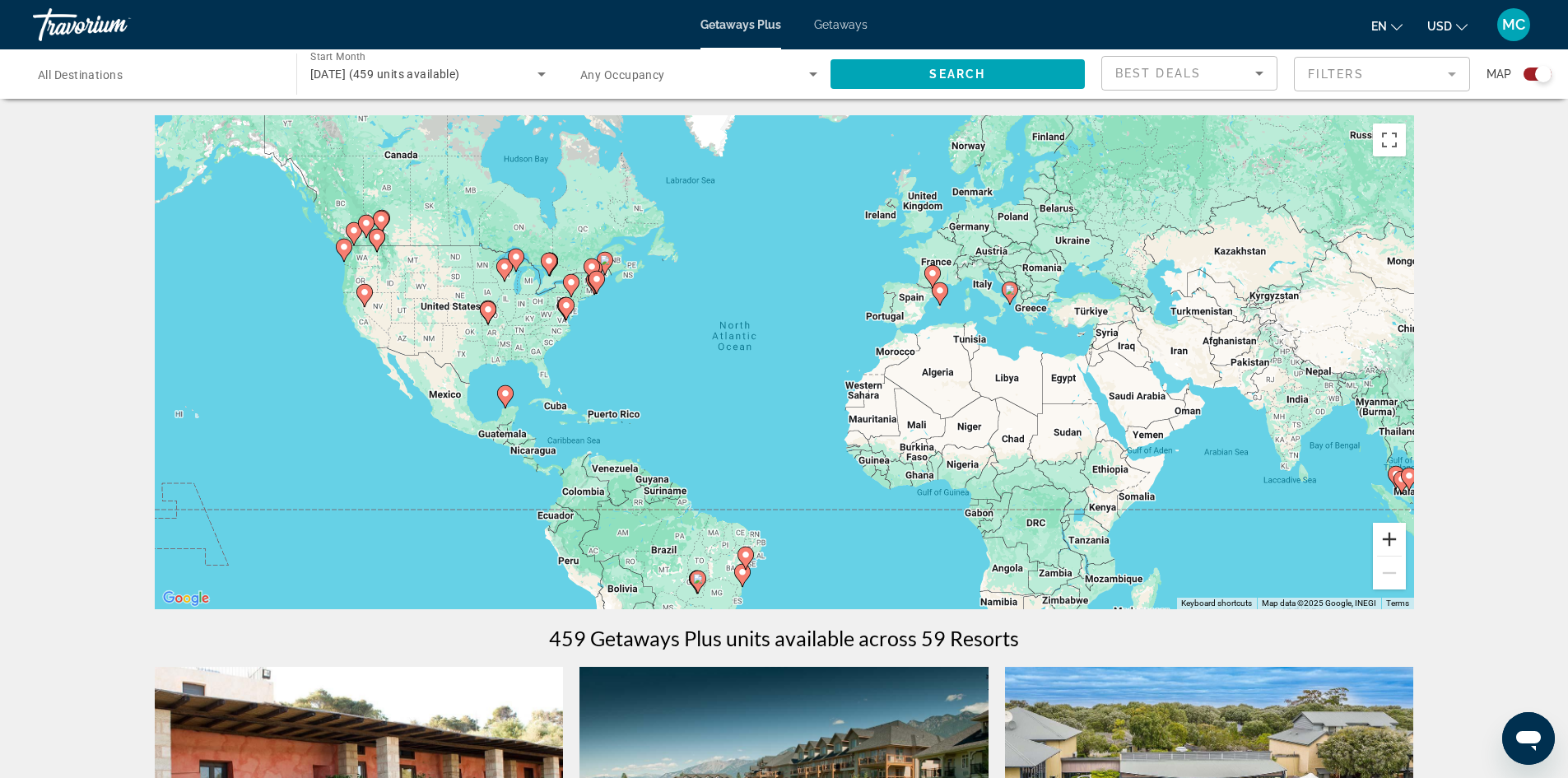
click at [1384, 538] on button "Zoom in" at bounding box center [1390, 539] width 33 height 33
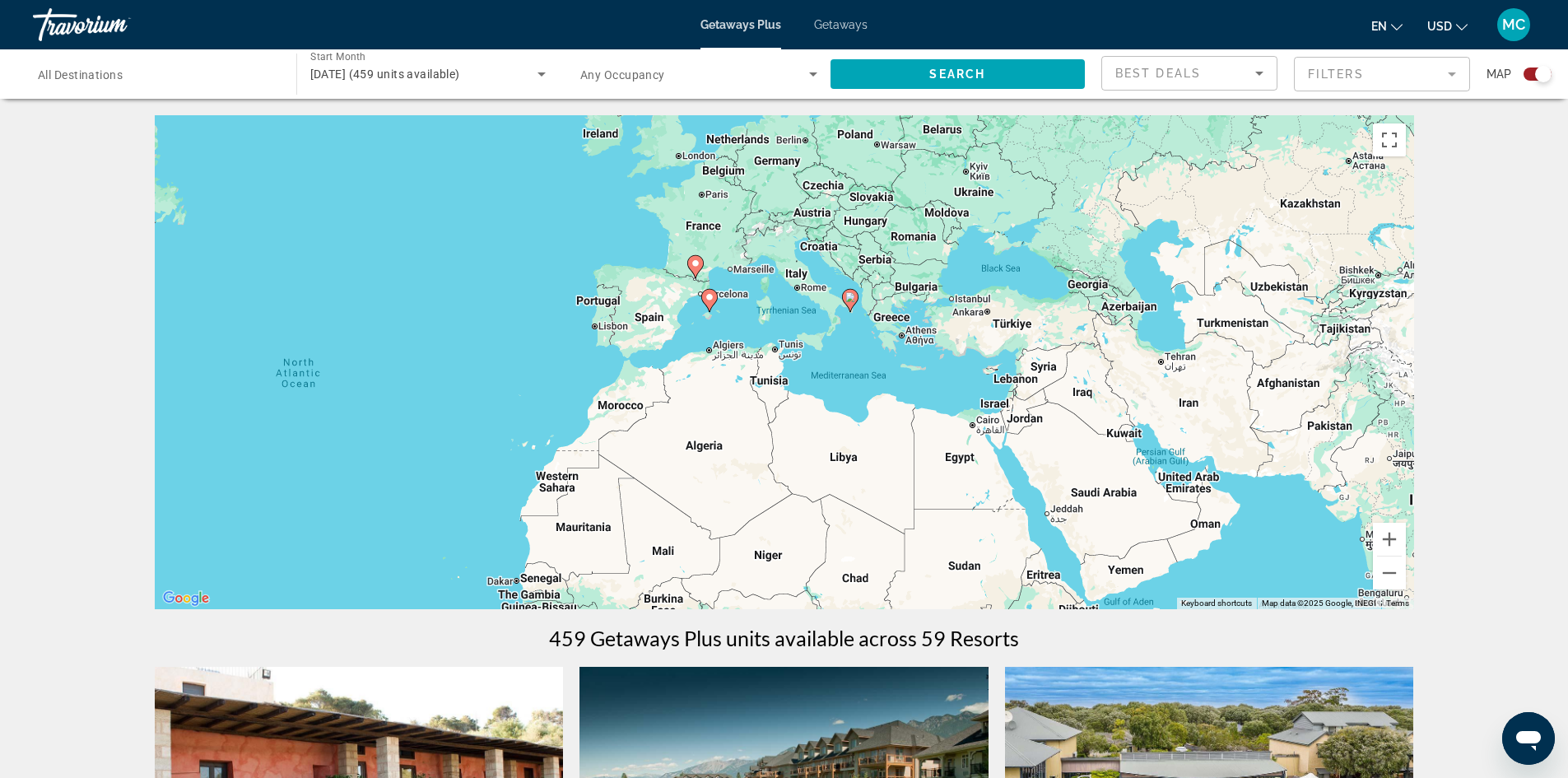
drag, startPoint x: 1091, startPoint y: 369, endPoint x: 702, endPoint y: 432, distance: 394.1
click at [702, 432] on div "To activate drag with keyboard, press Alt + Enter. Once in keyboard drag state,…" at bounding box center [784, 363] width 1260 height 494
click at [1382, 540] on button "Zoom in" at bounding box center [1390, 539] width 33 height 33
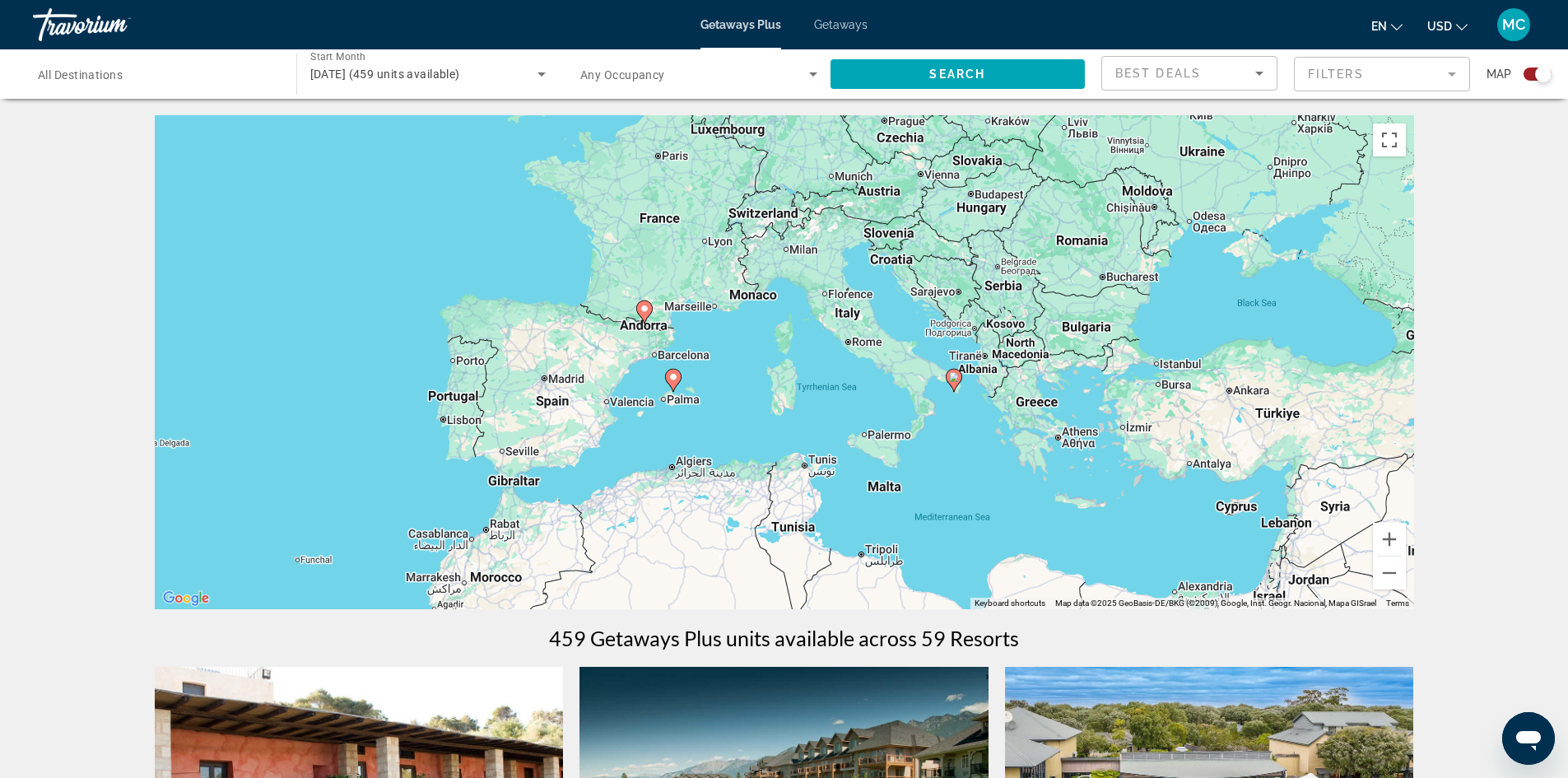
drag, startPoint x: 768, startPoint y: 376, endPoint x: 806, endPoint y: 508, distance: 137.4
click at [806, 508] on div "To activate drag with keyboard, press Alt + Enter. Once in keyboard drag state,…" at bounding box center [784, 363] width 1260 height 494
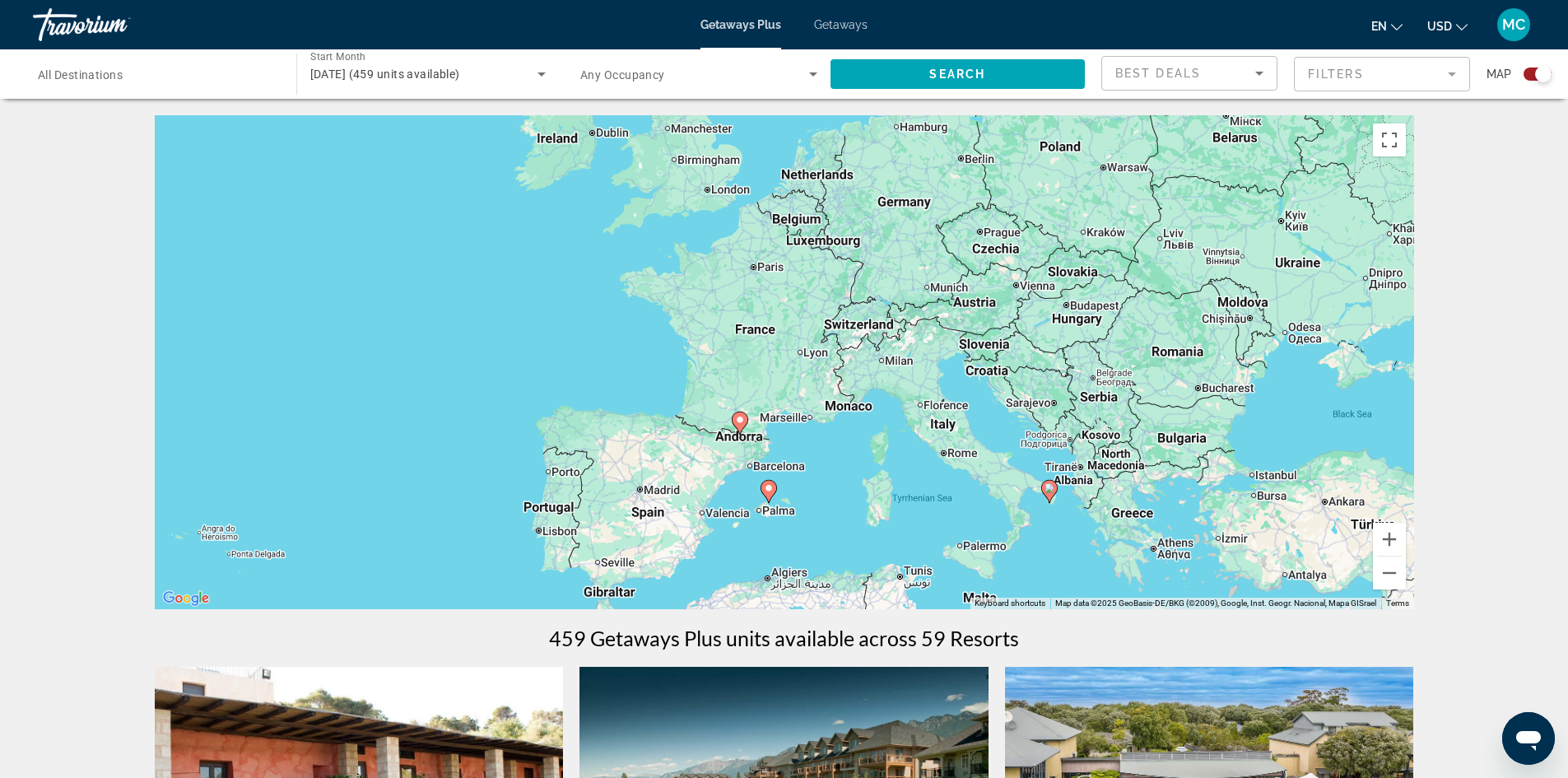
drag, startPoint x: 759, startPoint y: 397, endPoint x: 856, endPoint y: 513, distance: 151.2
click at [856, 513] on div "To activate drag with keyboard, press Alt + Enter. Once in keyboard drag state,…" at bounding box center [784, 363] width 1260 height 494
click at [1390, 541] on button "Zoom in" at bounding box center [1390, 539] width 33 height 33
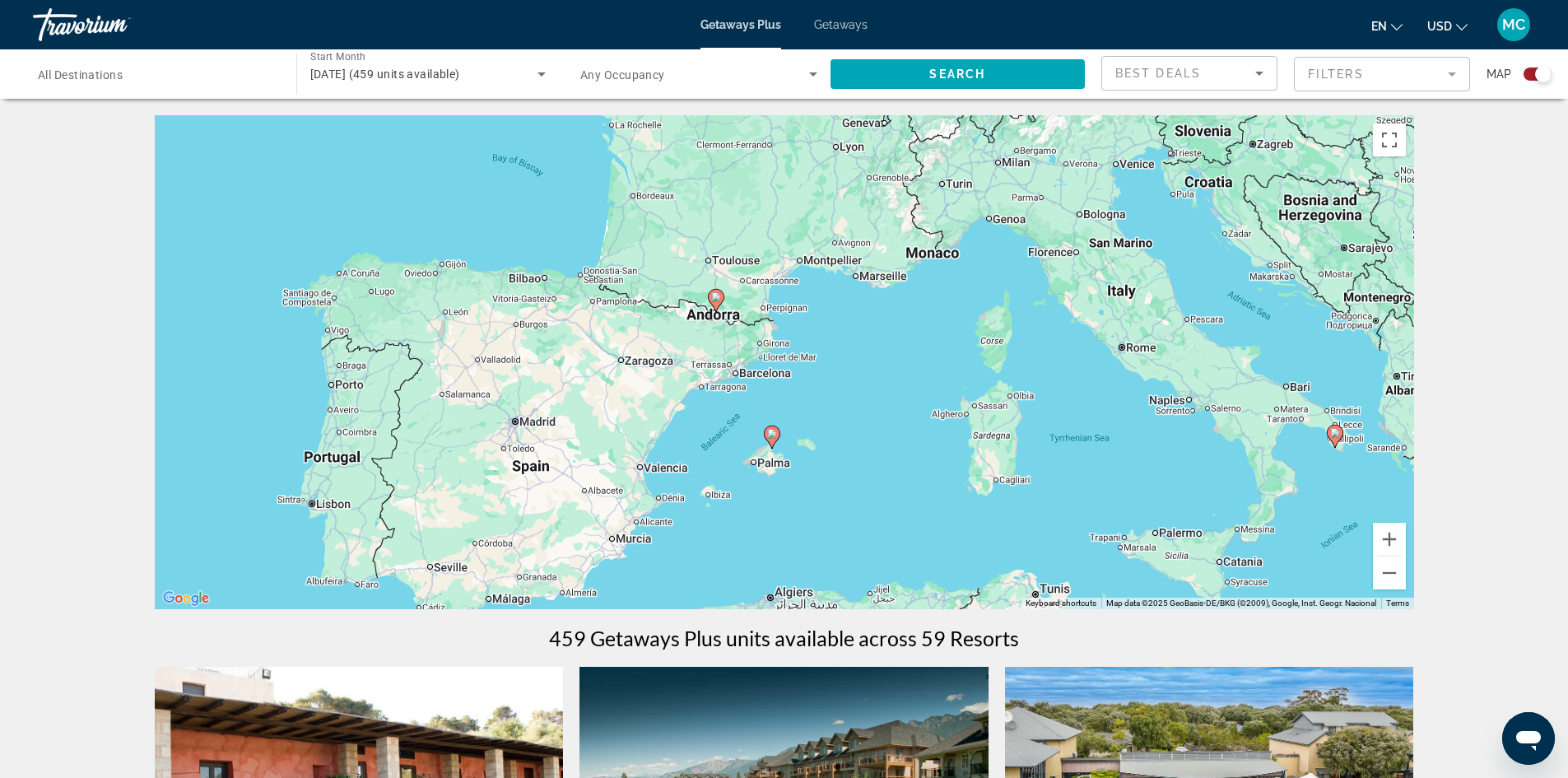
drag, startPoint x: 840, startPoint y: 451, endPoint x: 861, endPoint y: 251, distance: 201.1
click at [861, 251] on div "To activate drag with keyboard, press Alt + Enter. Once in keyboard drag state,…" at bounding box center [784, 363] width 1260 height 494
click at [1385, 534] on button "Zoom in" at bounding box center [1390, 539] width 33 height 33
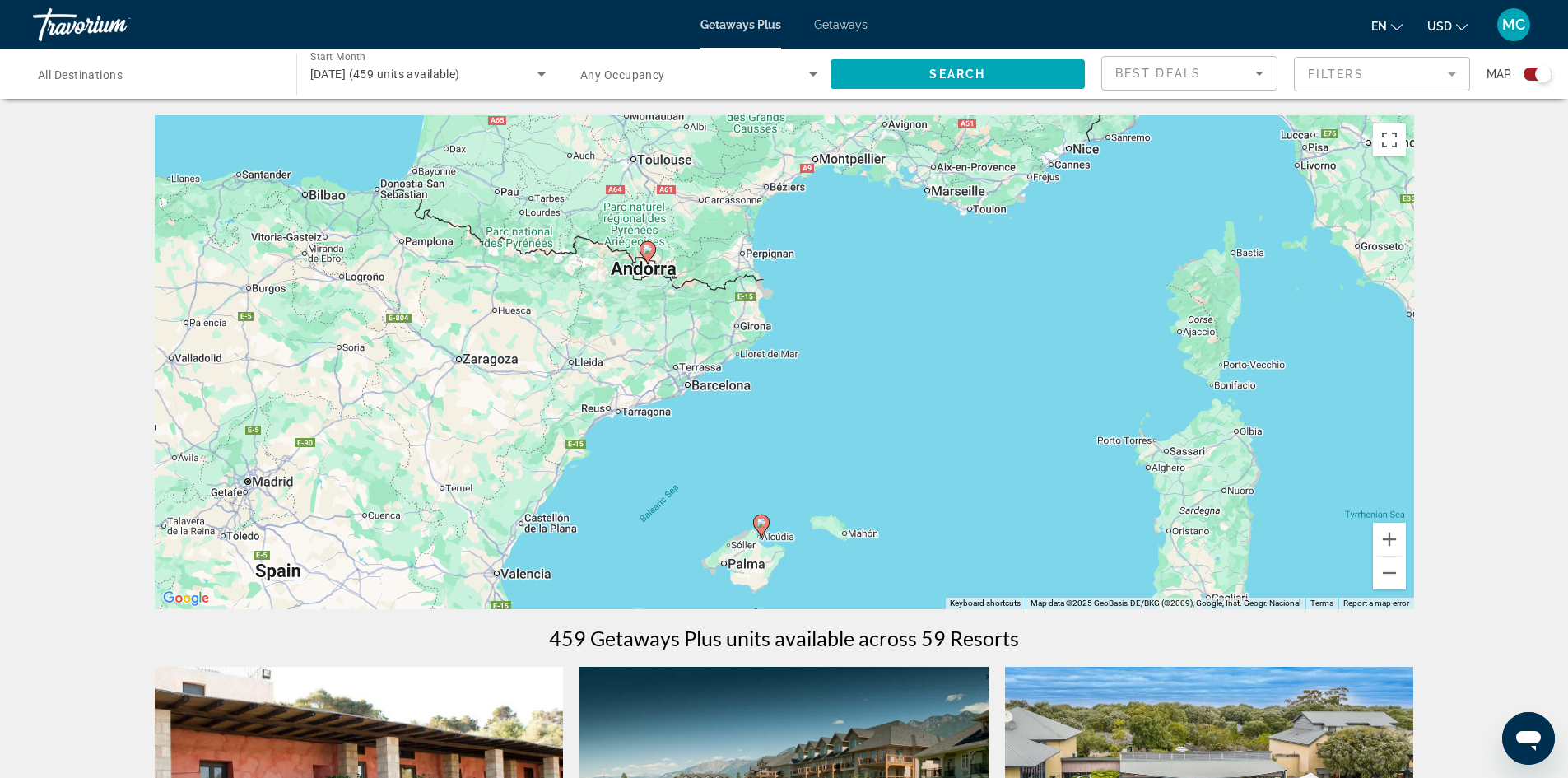
click at [646, 249] on image "Main content" at bounding box center [648, 250] width 10 height 10
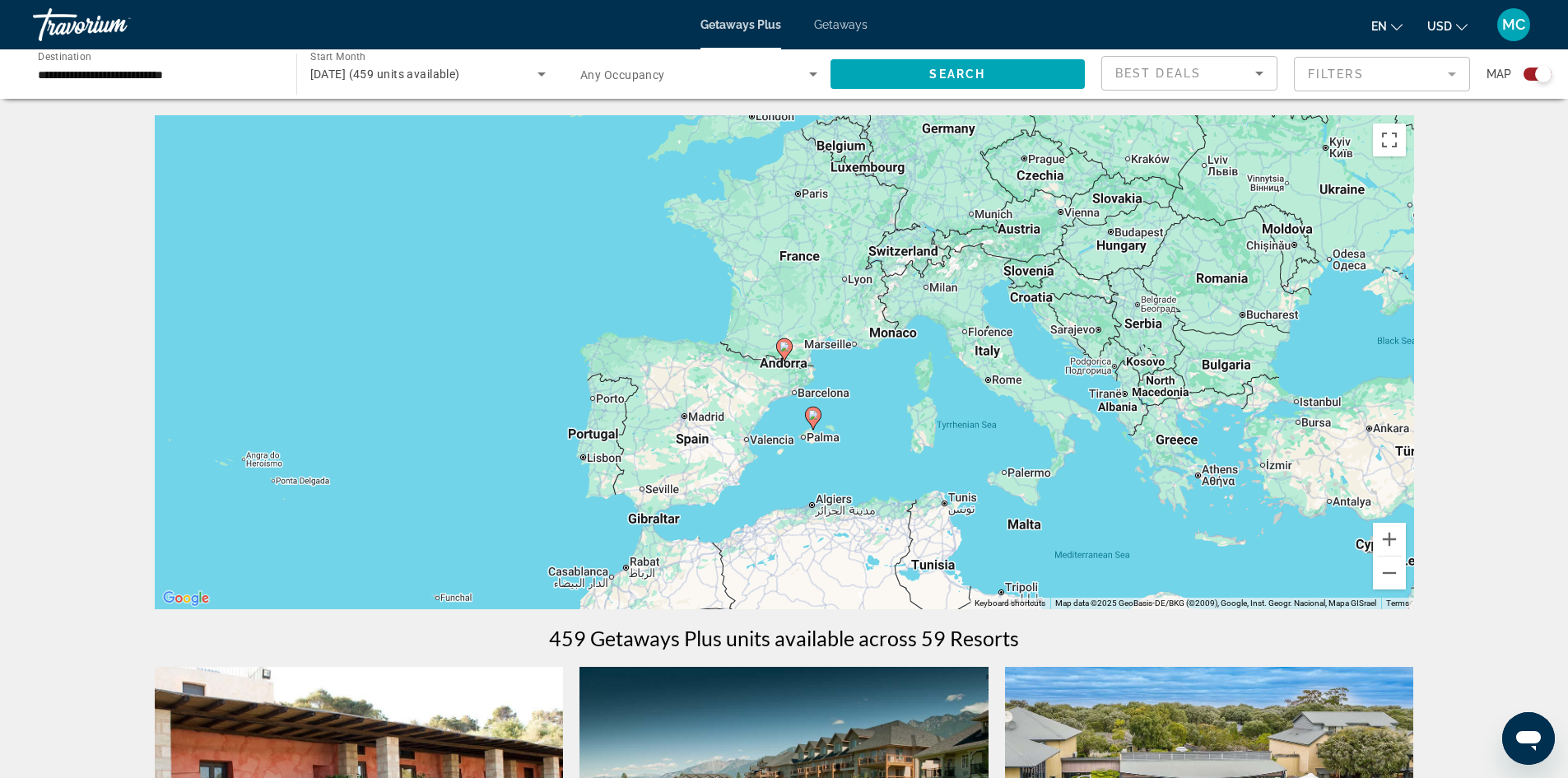
click at [783, 346] on image "Main content" at bounding box center [784, 347] width 10 height 10
type input "**********"
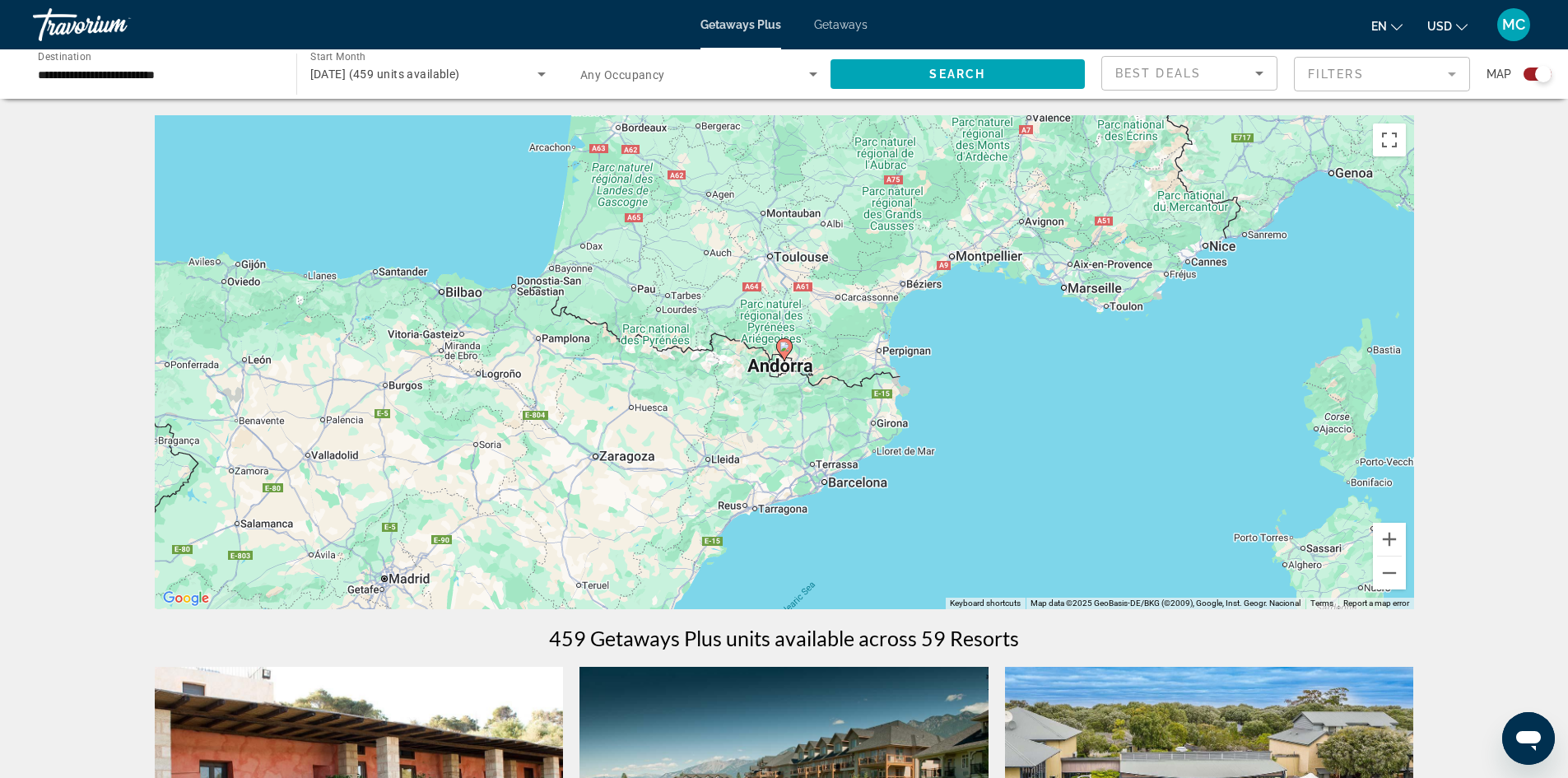
click at [783, 346] on image "Main content" at bounding box center [784, 347] width 10 height 10
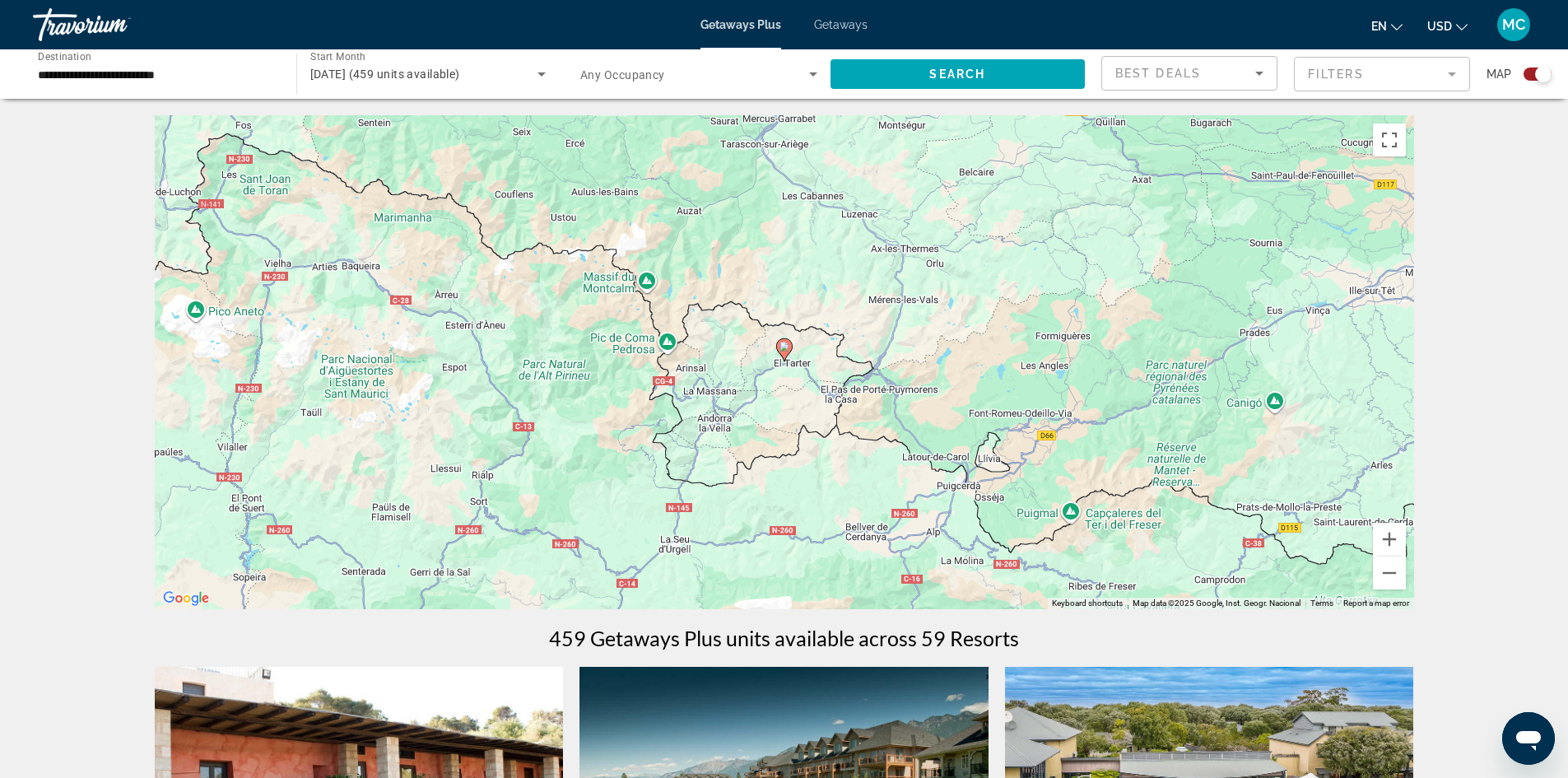
click at [783, 346] on image "Main content" at bounding box center [784, 347] width 10 height 10
